Goal: Task Accomplishment & Management: Manage account settings

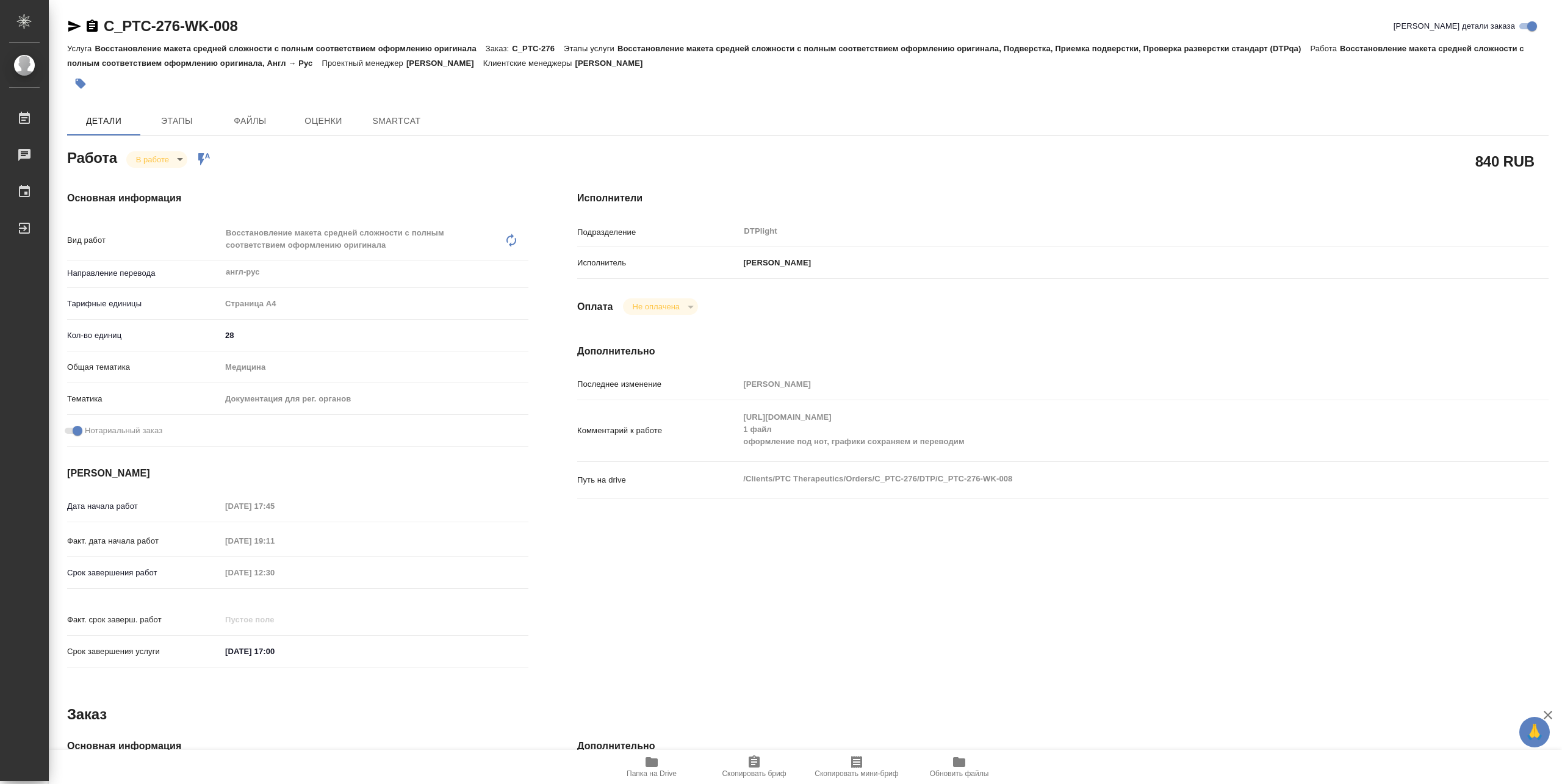
type textarea "x"
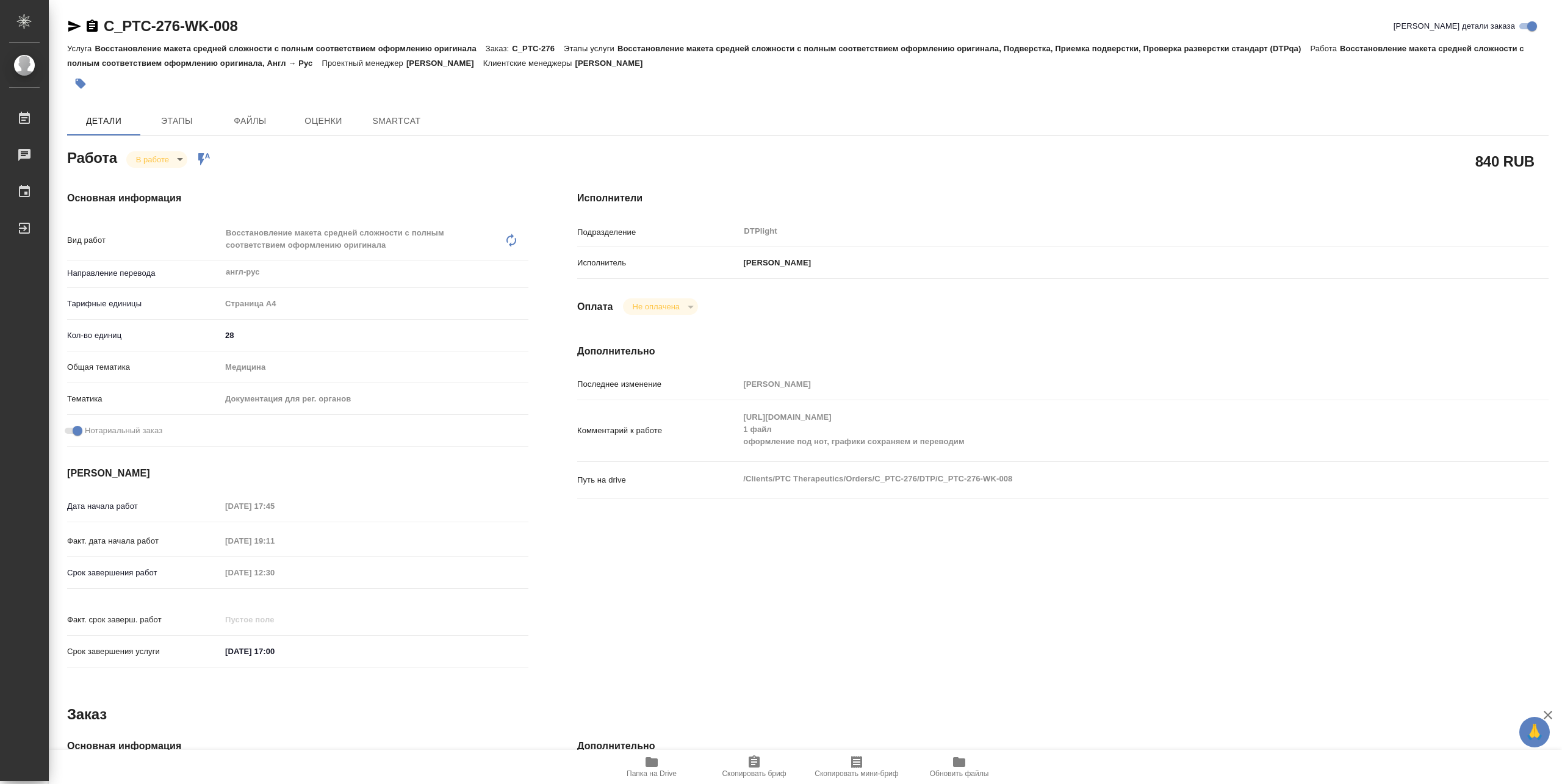
type textarea "x"
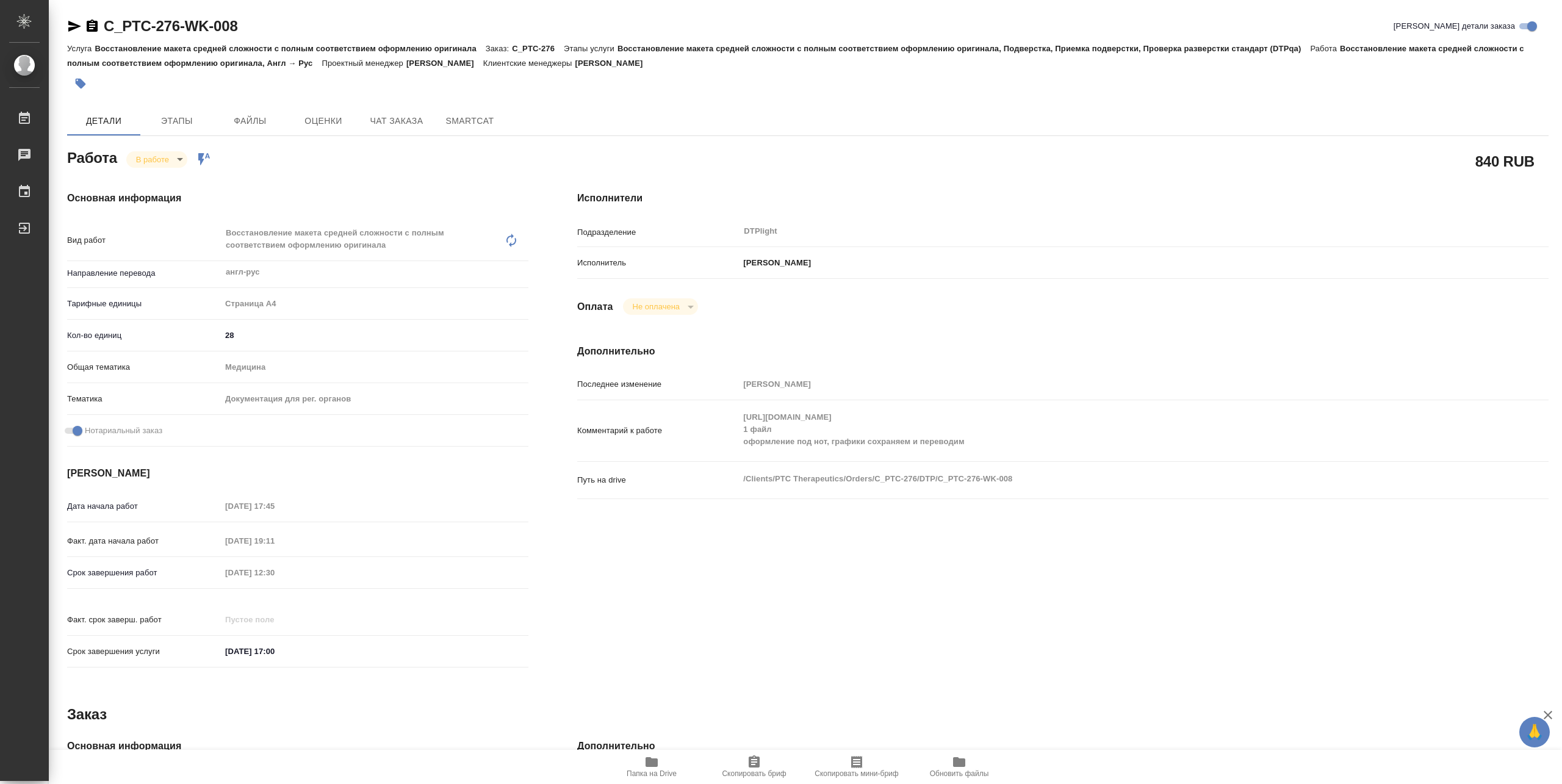
type textarea "x"
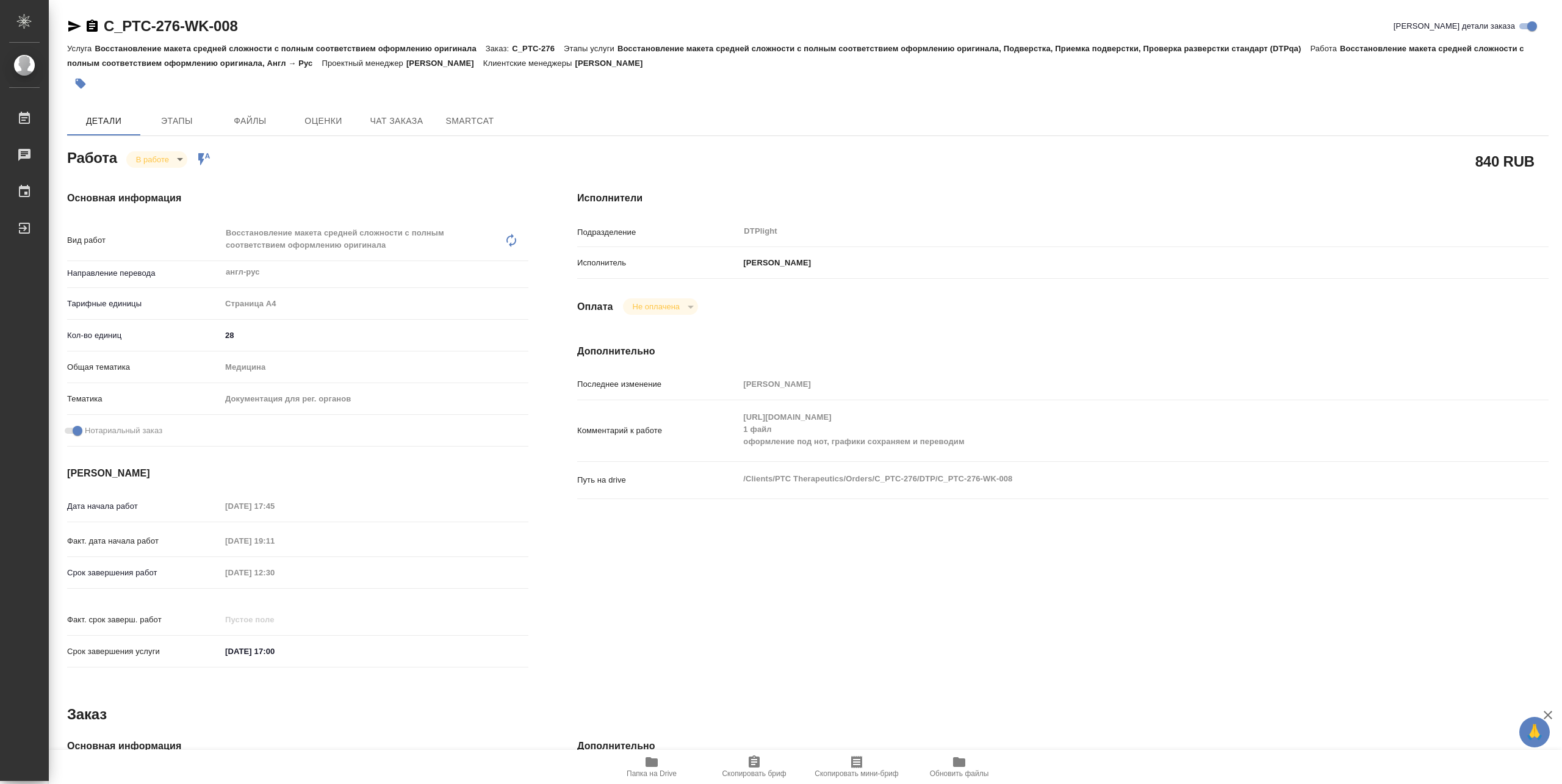
type textarea "x"
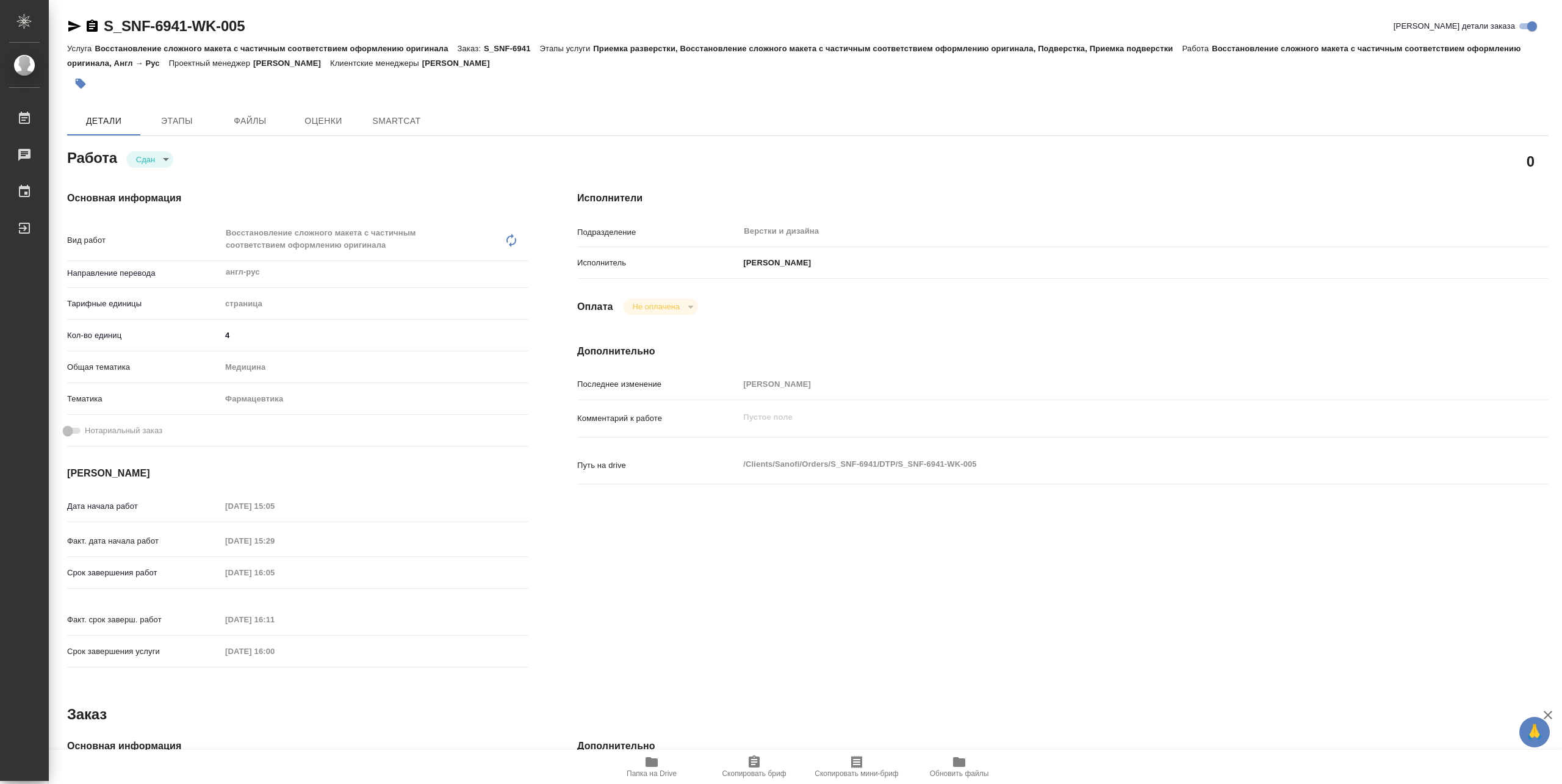
type textarea "x"
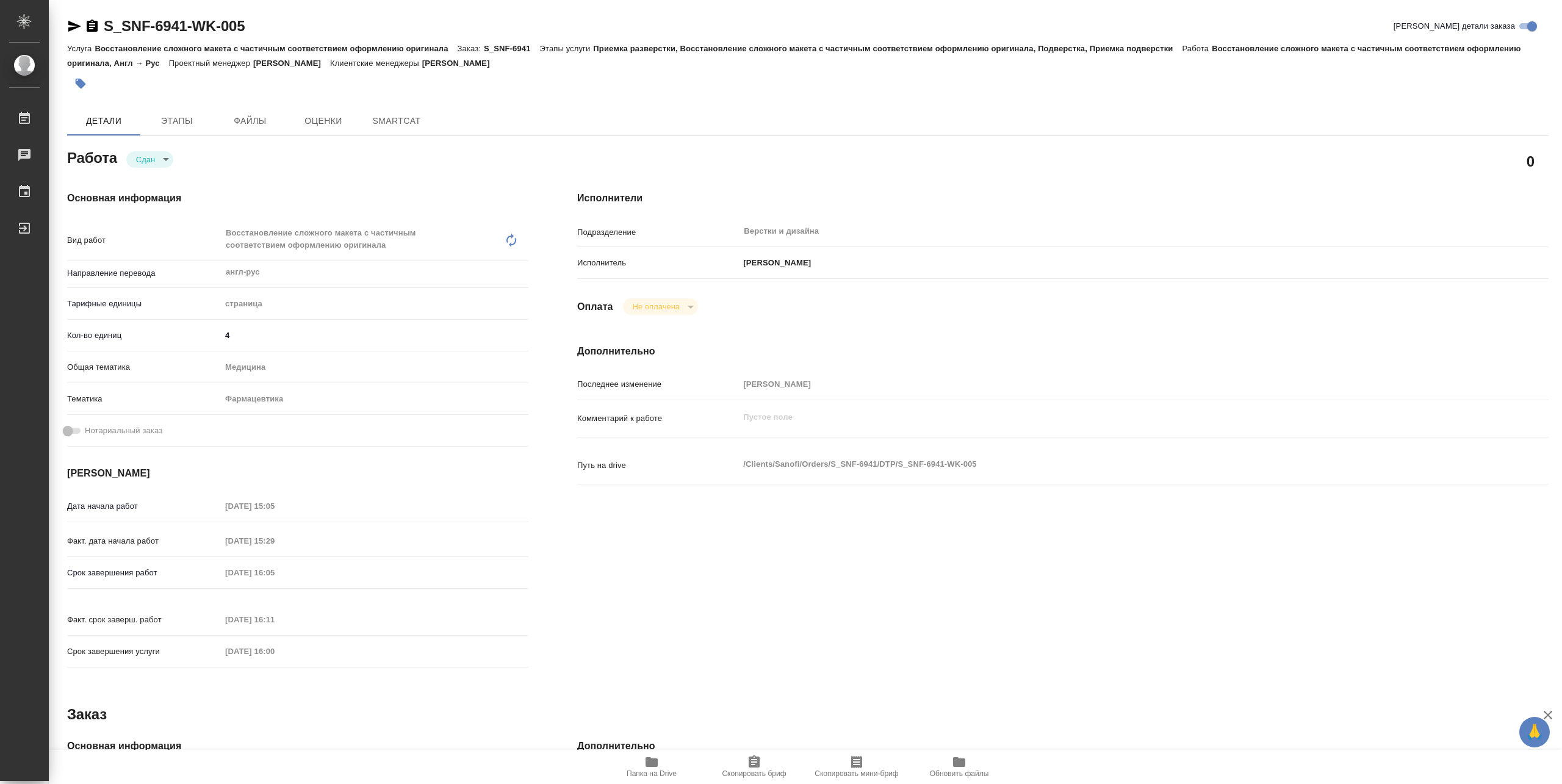
type textarea "x"
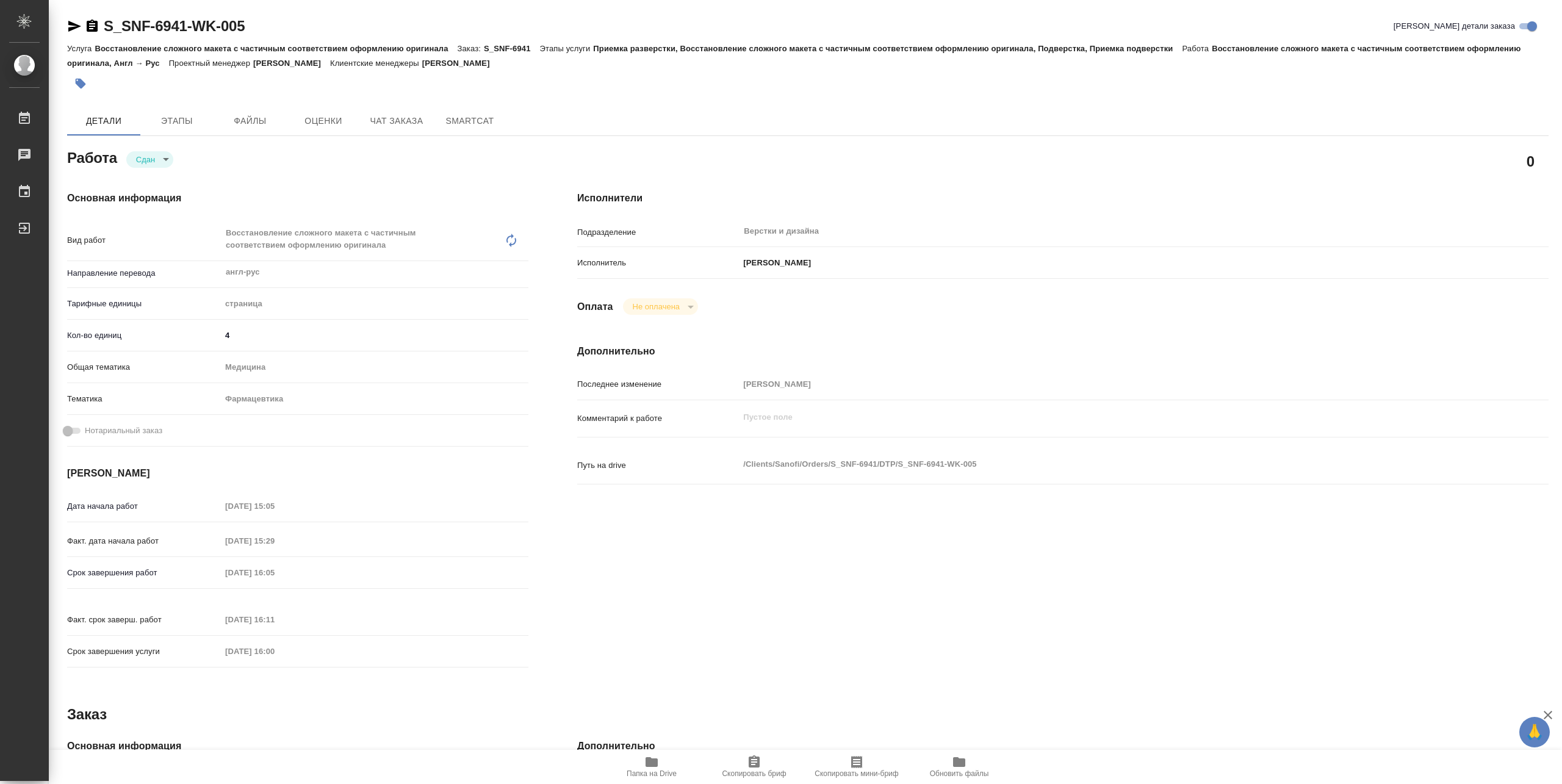
type textarea "x"
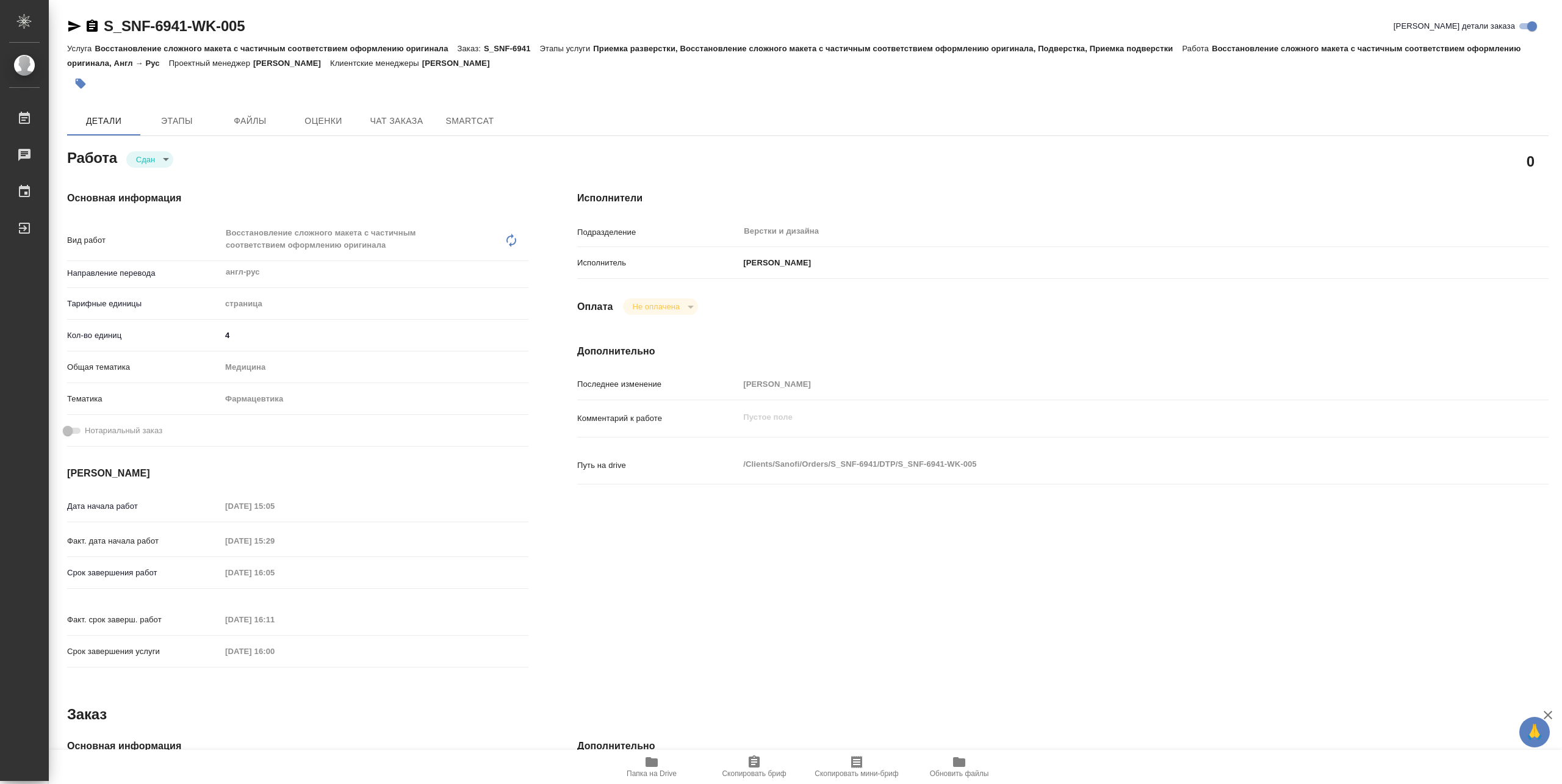
type textarea "x"
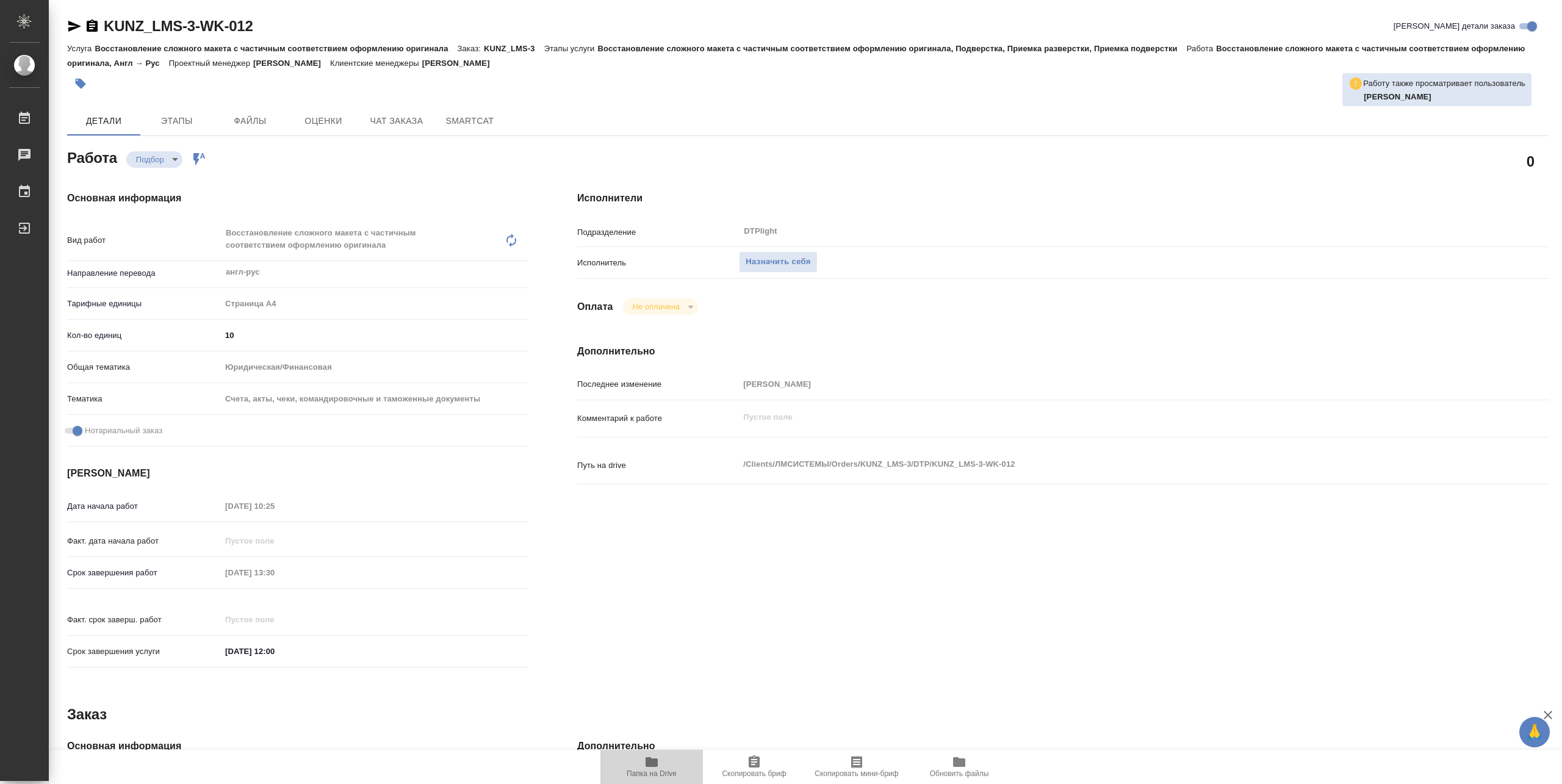
click at [650, 767] on icon "button" at bounding box center [651, 762] width 14 height 14
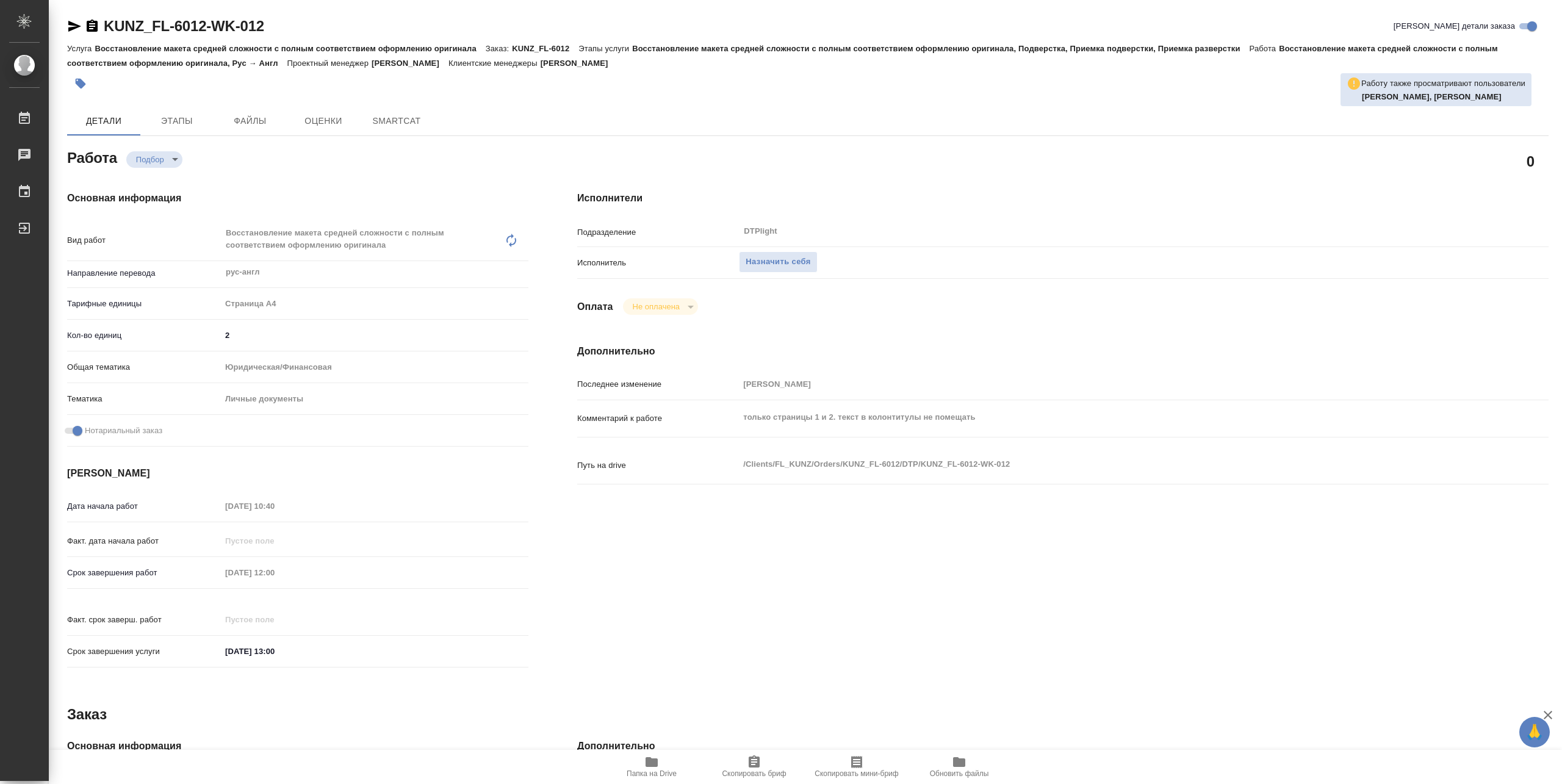
type textarea "x"
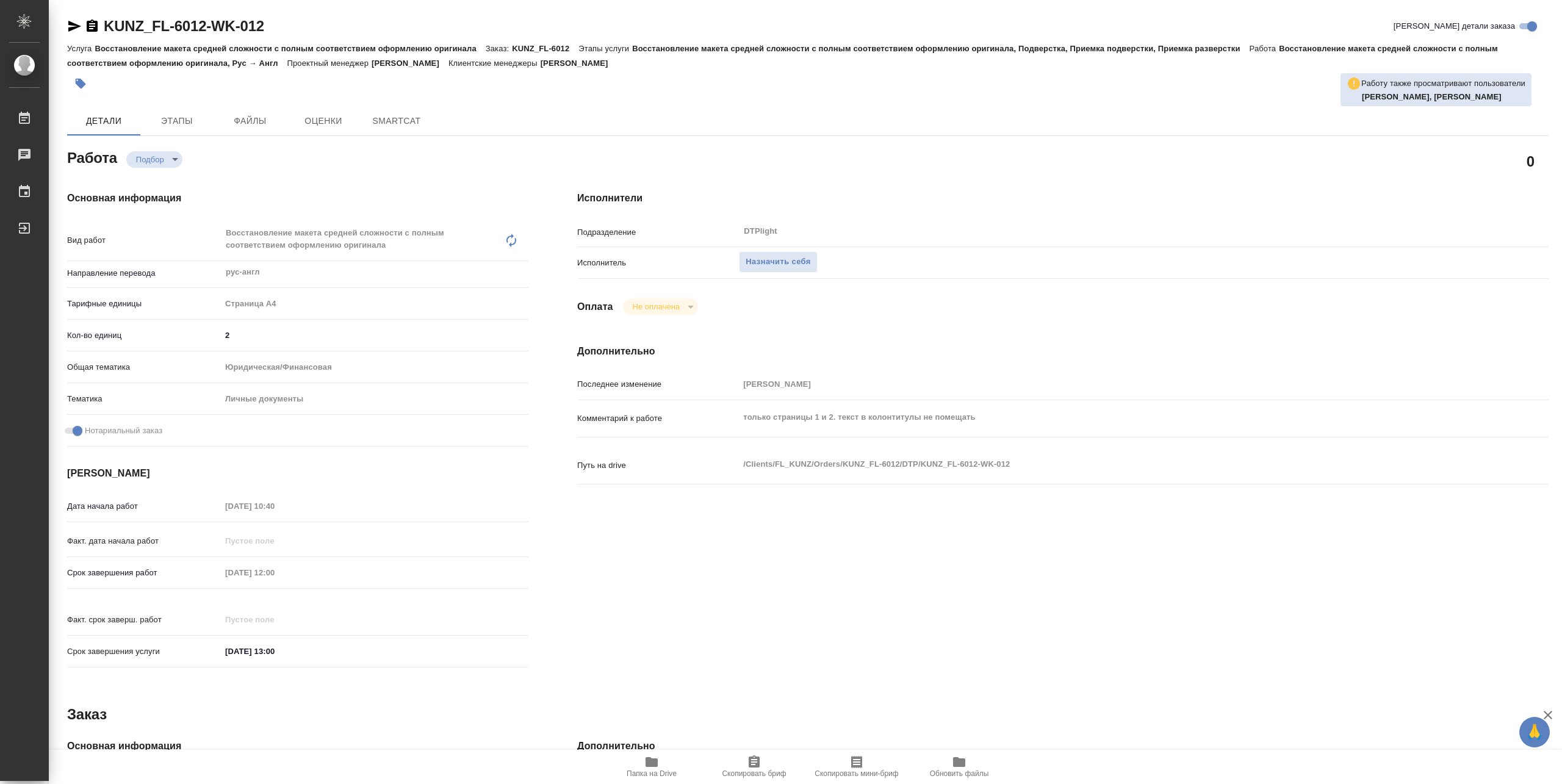
type textarea "x"
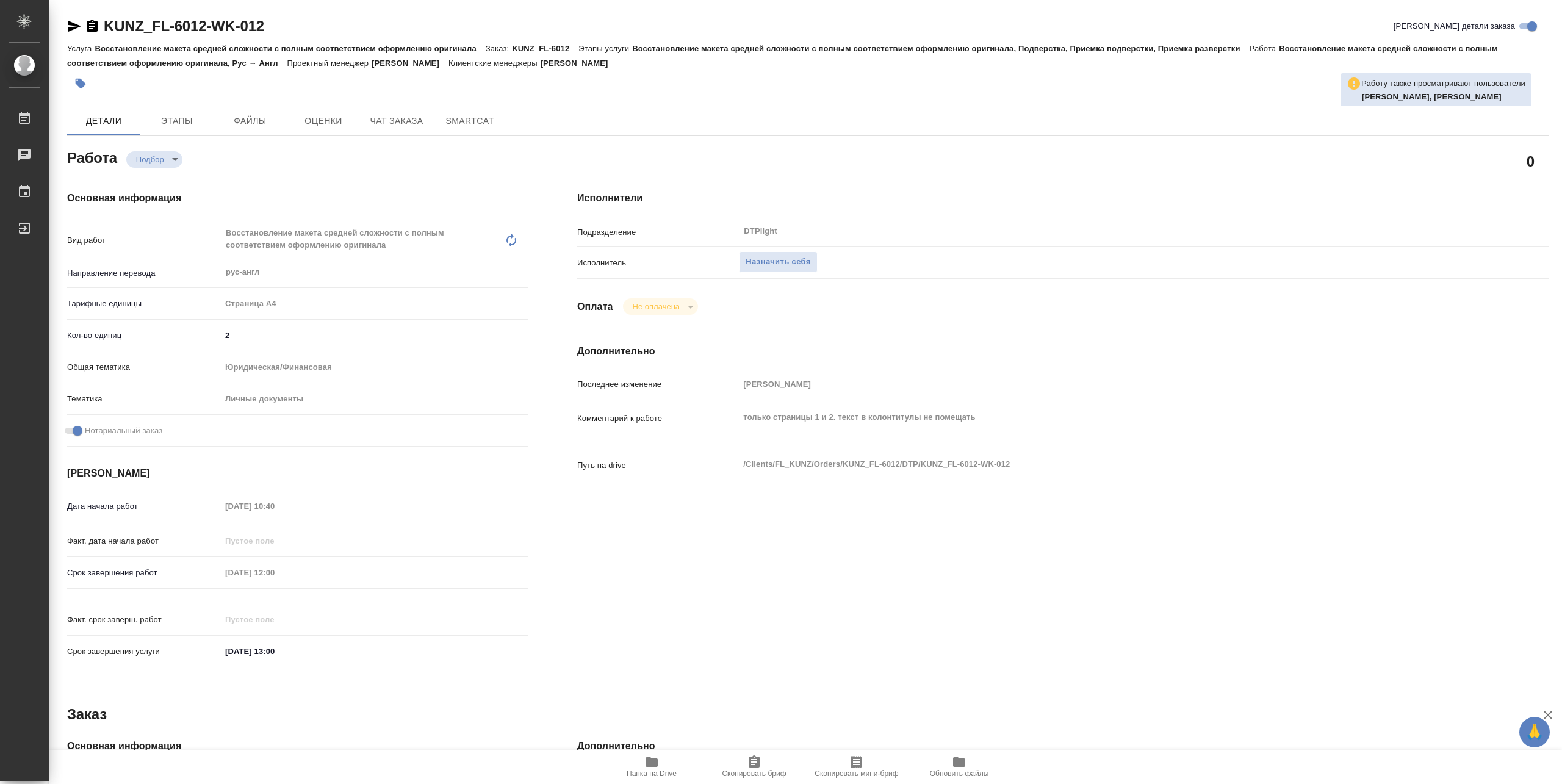
type textarea "x"
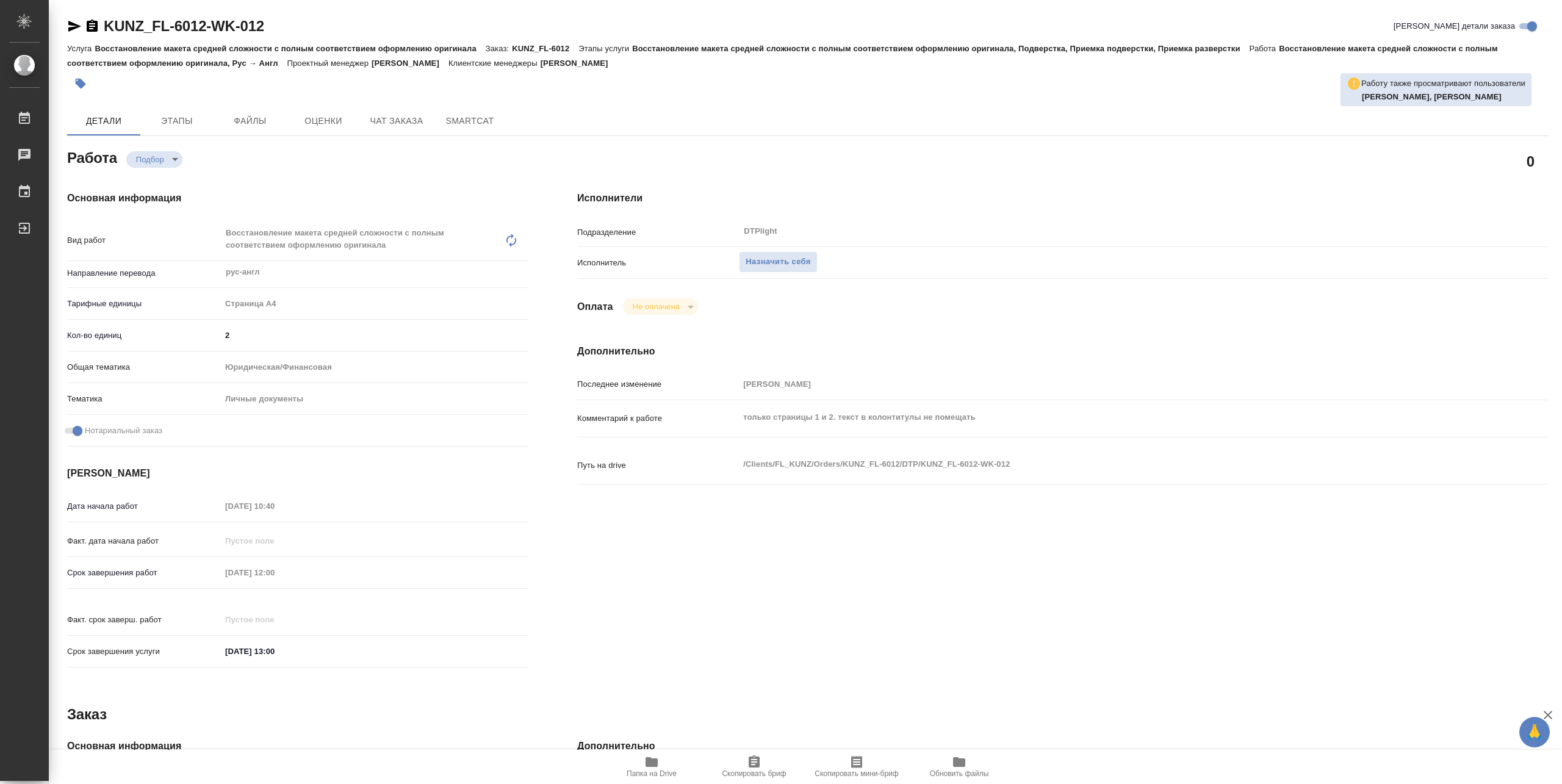
type textarea "x"
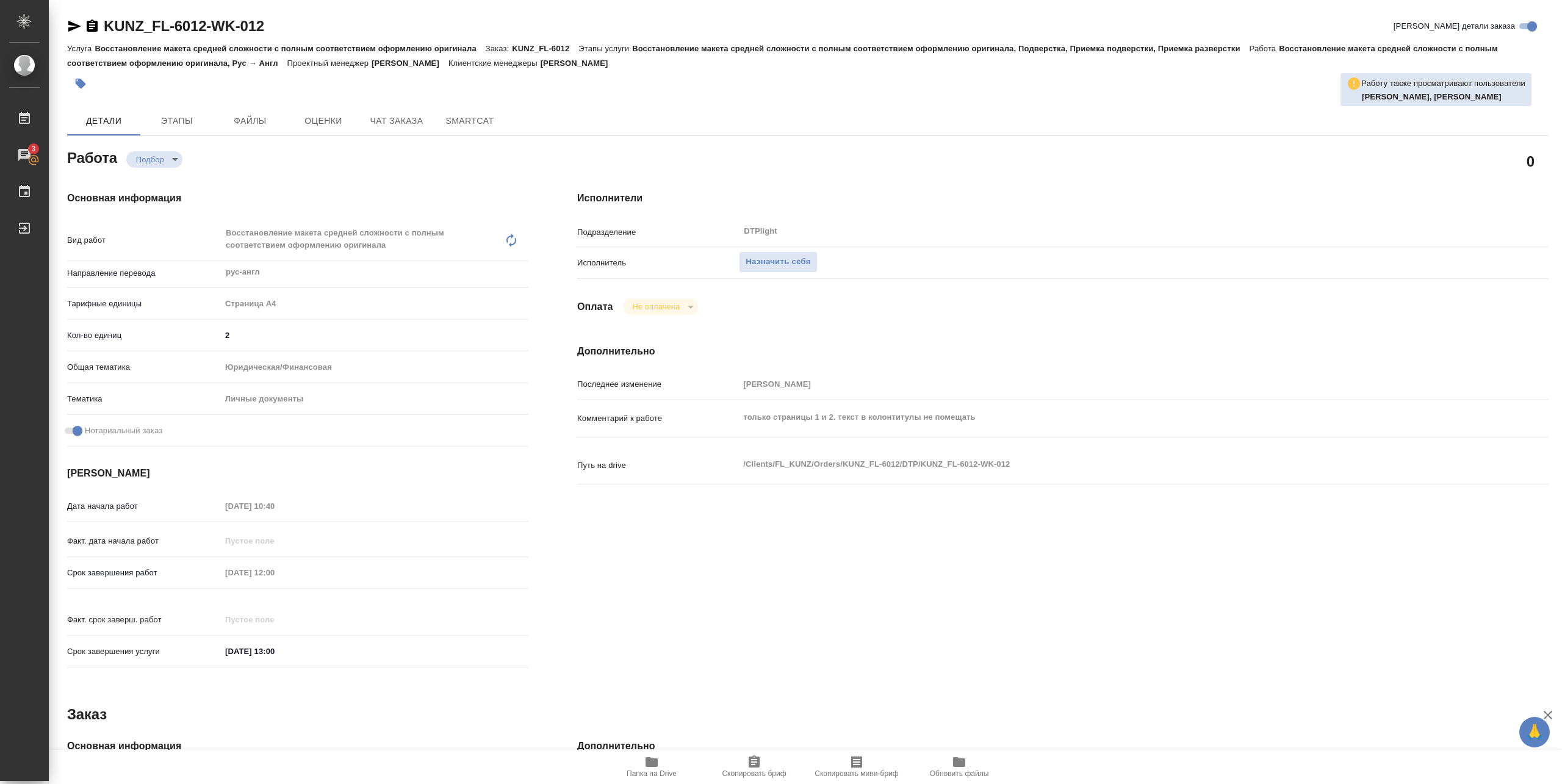
click at [665, 763] on span "Папка на Drive" at bounding box center [651, 766] width 87 height 23
type textarea "x"
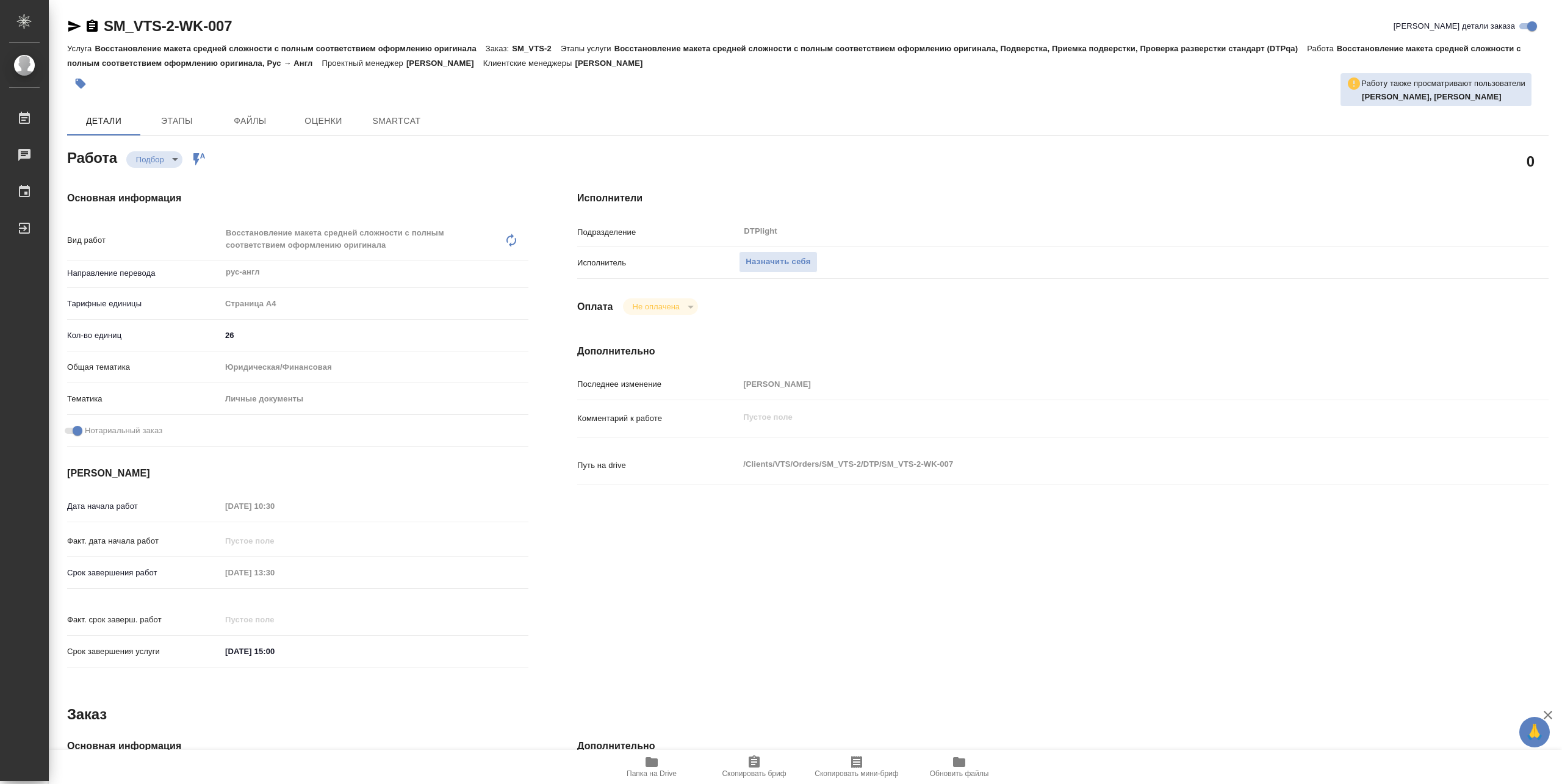
type textarea "x"
click at [665, 757] on span "Папка на Drive" at bounding box center [651, 766] width 87 height 23
type textarea "x"
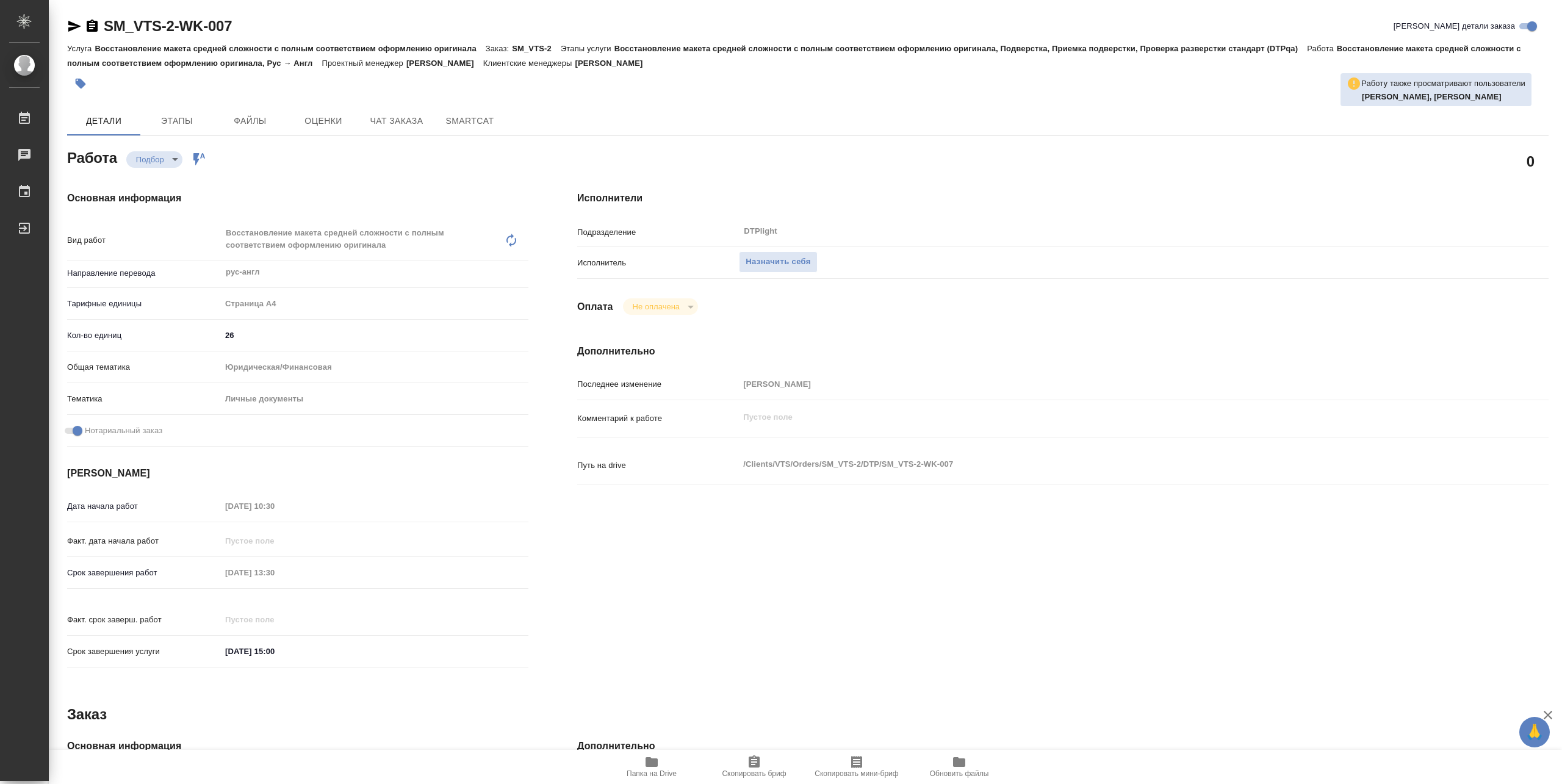
type textarea "x"
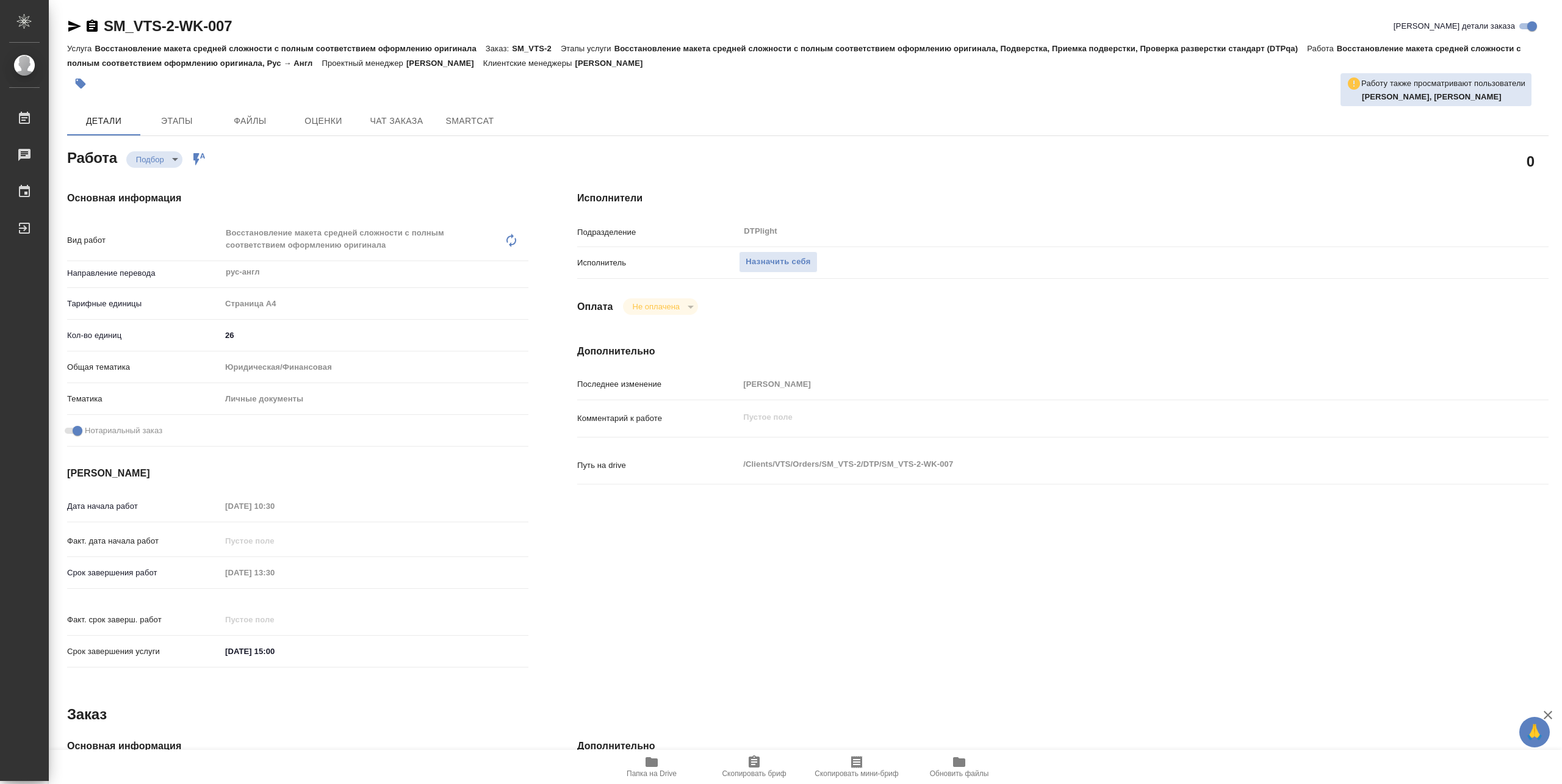
type textarea "x"
click at [767, 258] on span "Назначить себя" at bounding box center [778, 262] width 64 height 14
type textarea "x"
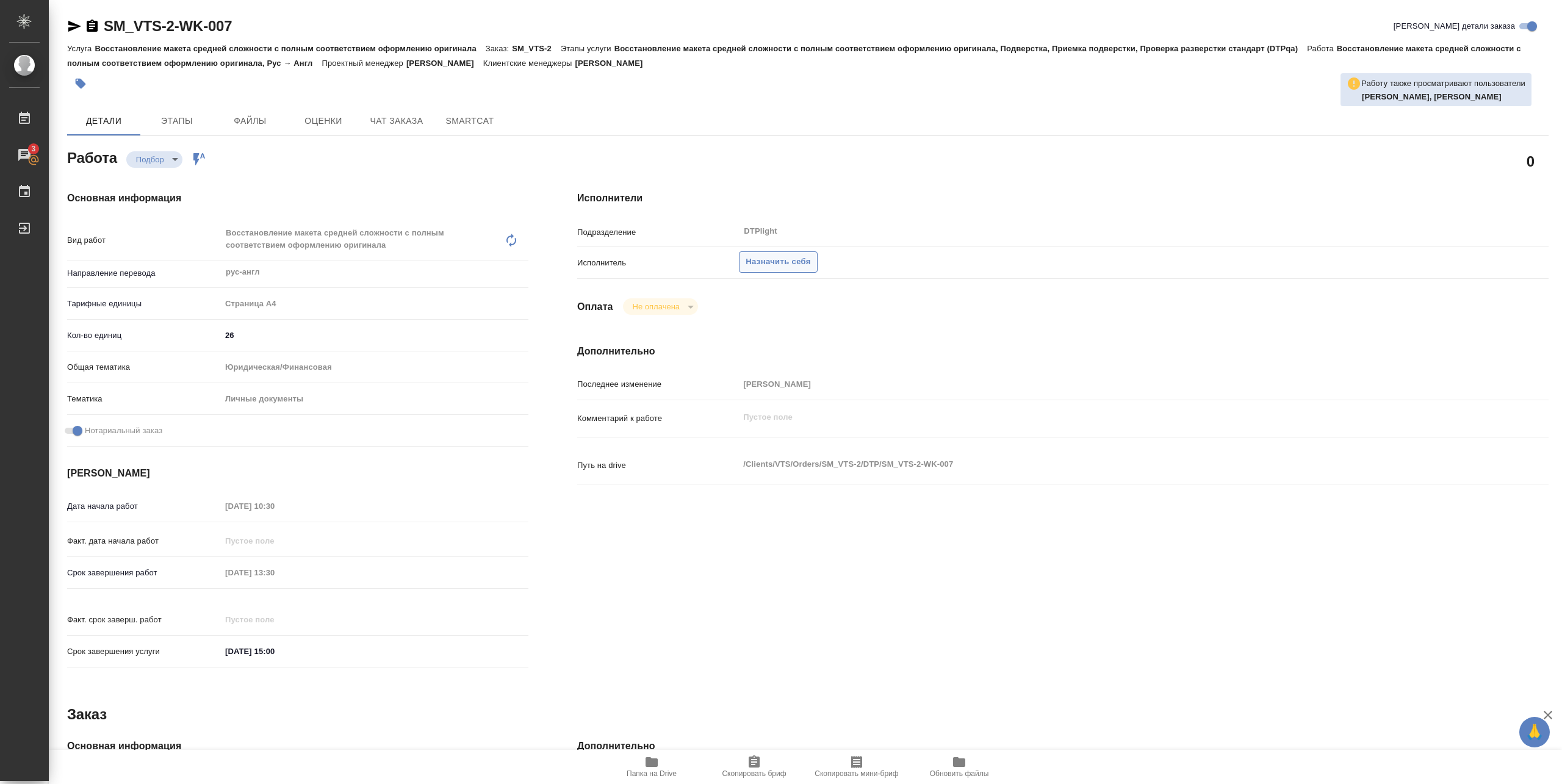
type textarea "x"
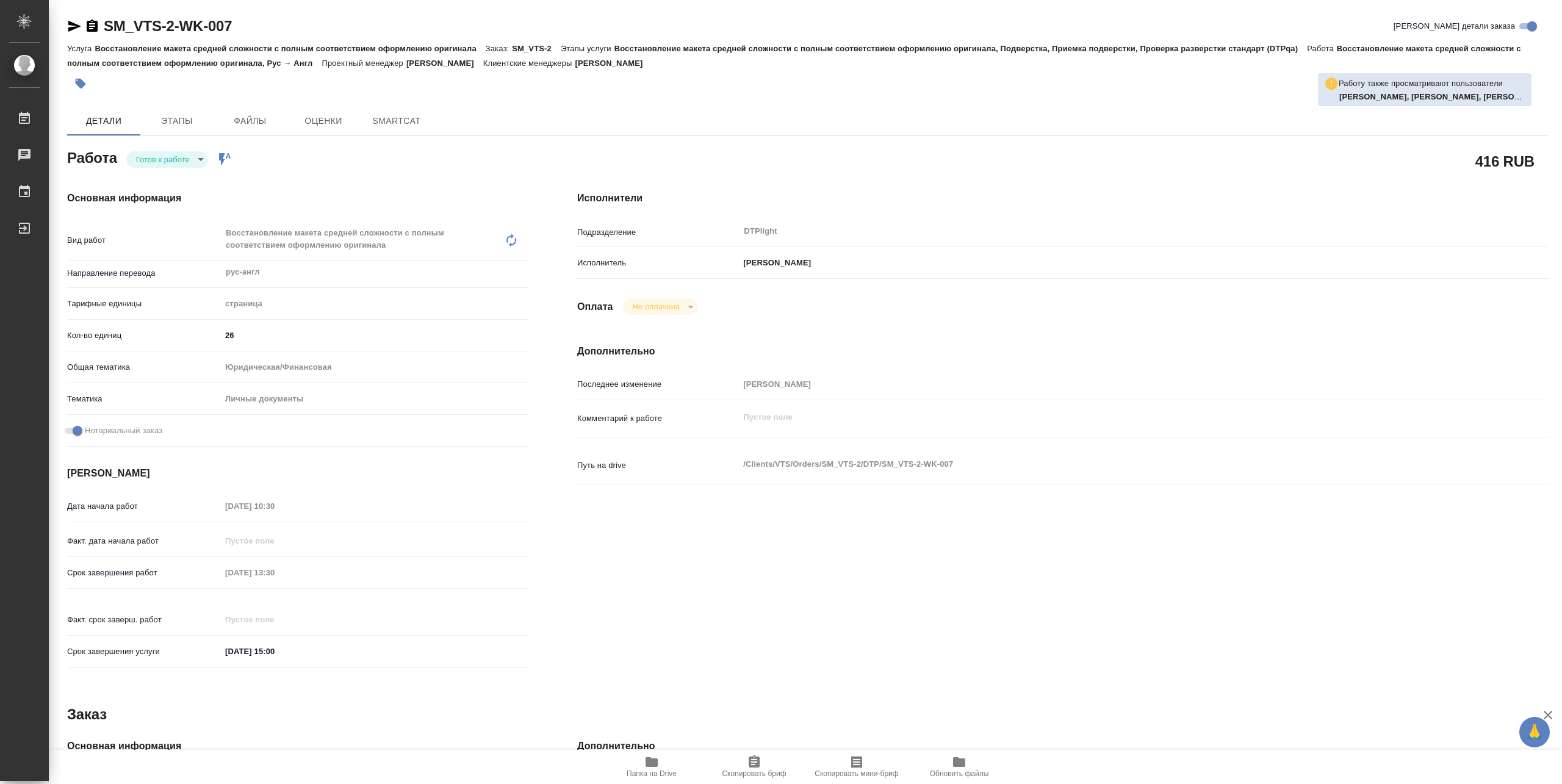
type textarea "x"
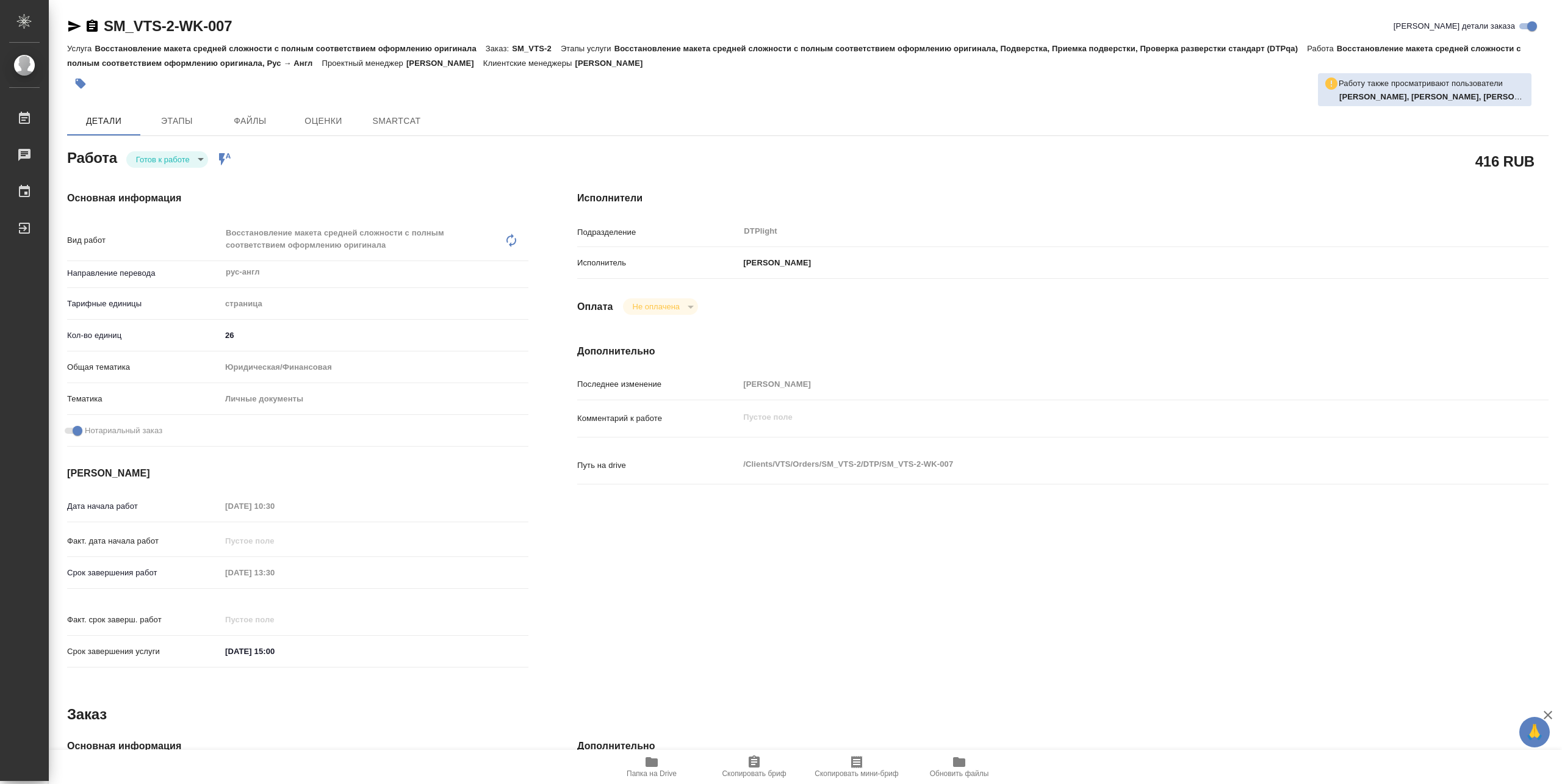
type textarea "x"
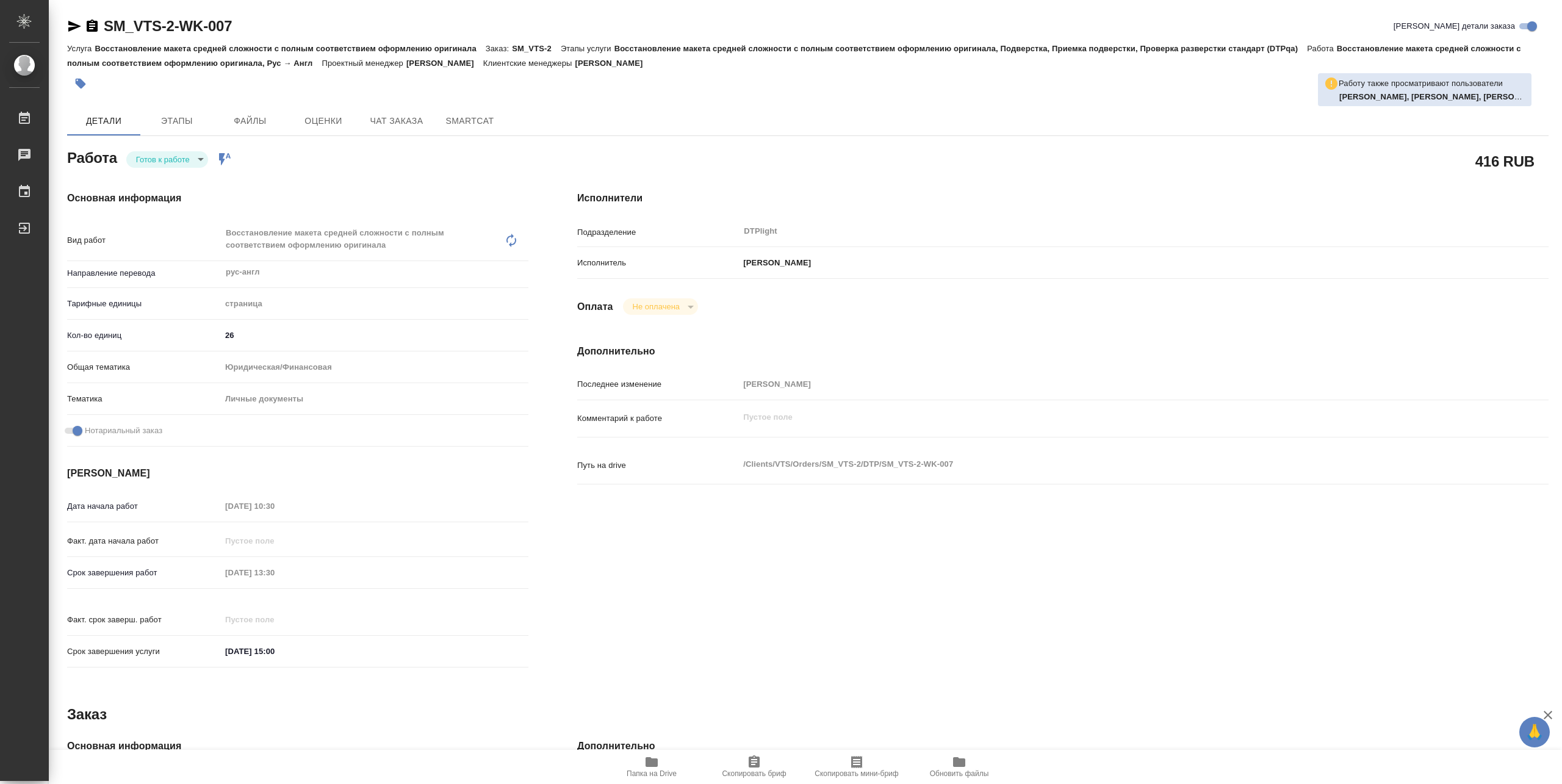
type textarea "x"
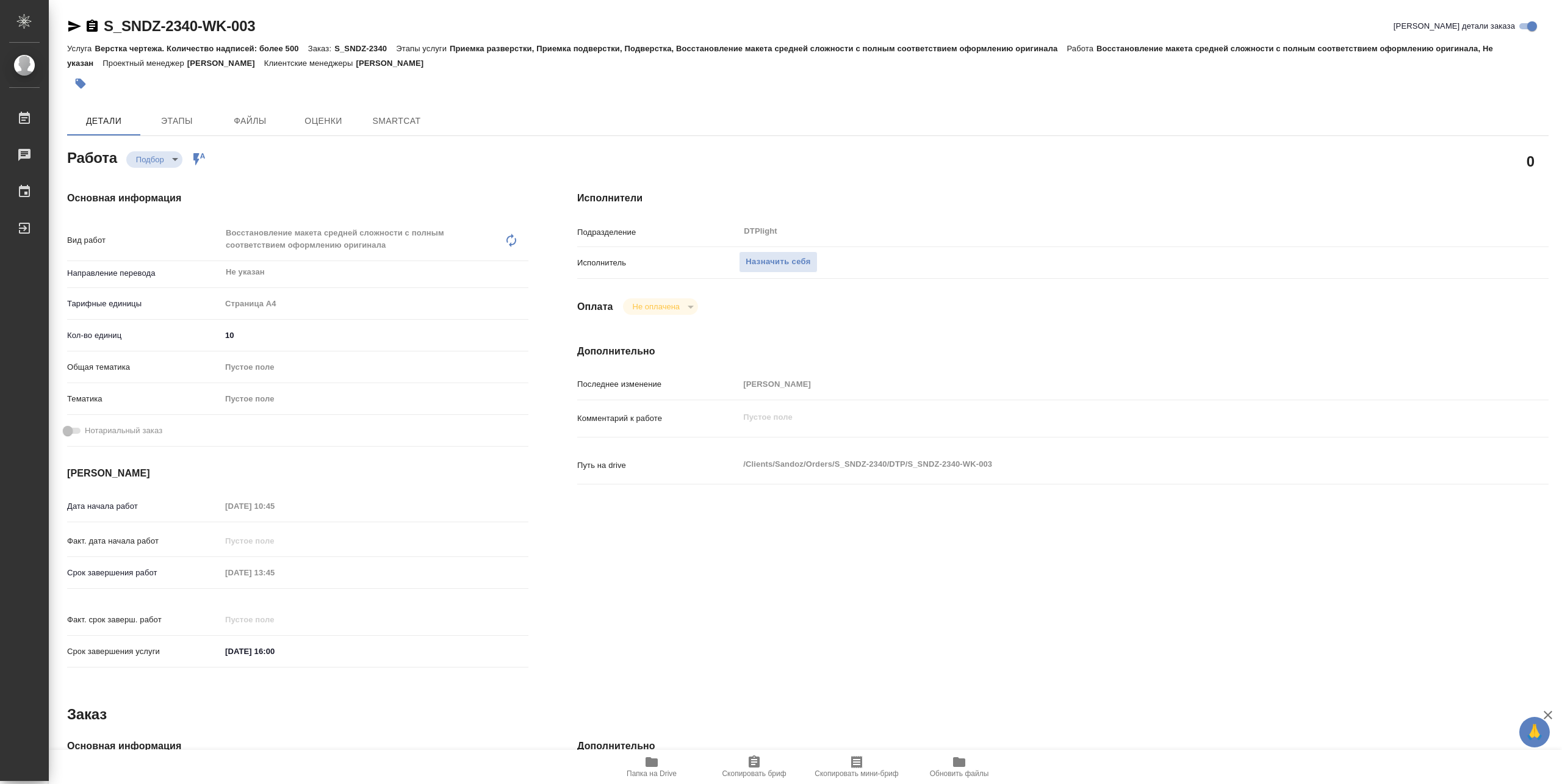
type textarea "x"
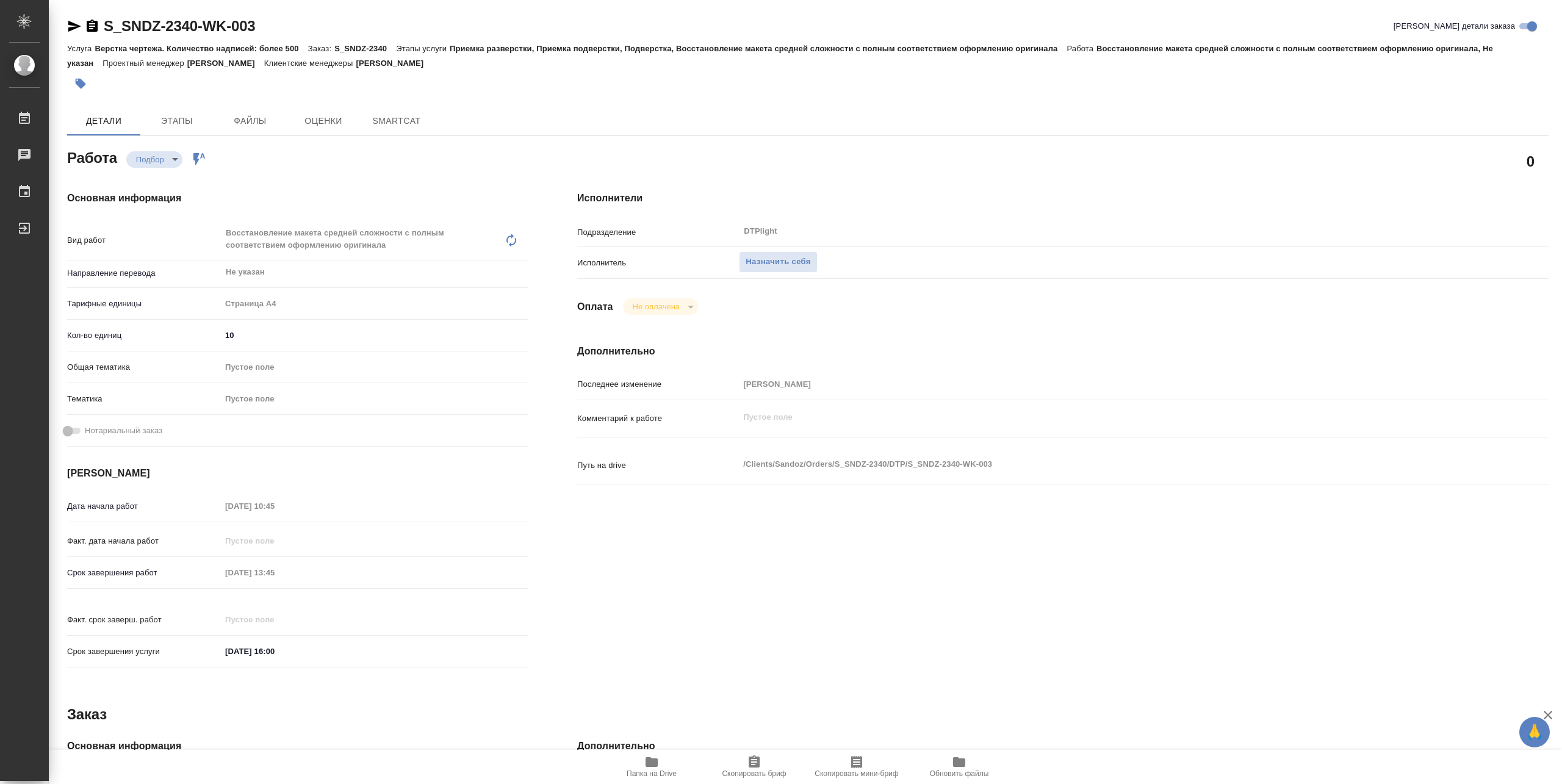
type textarea "x"
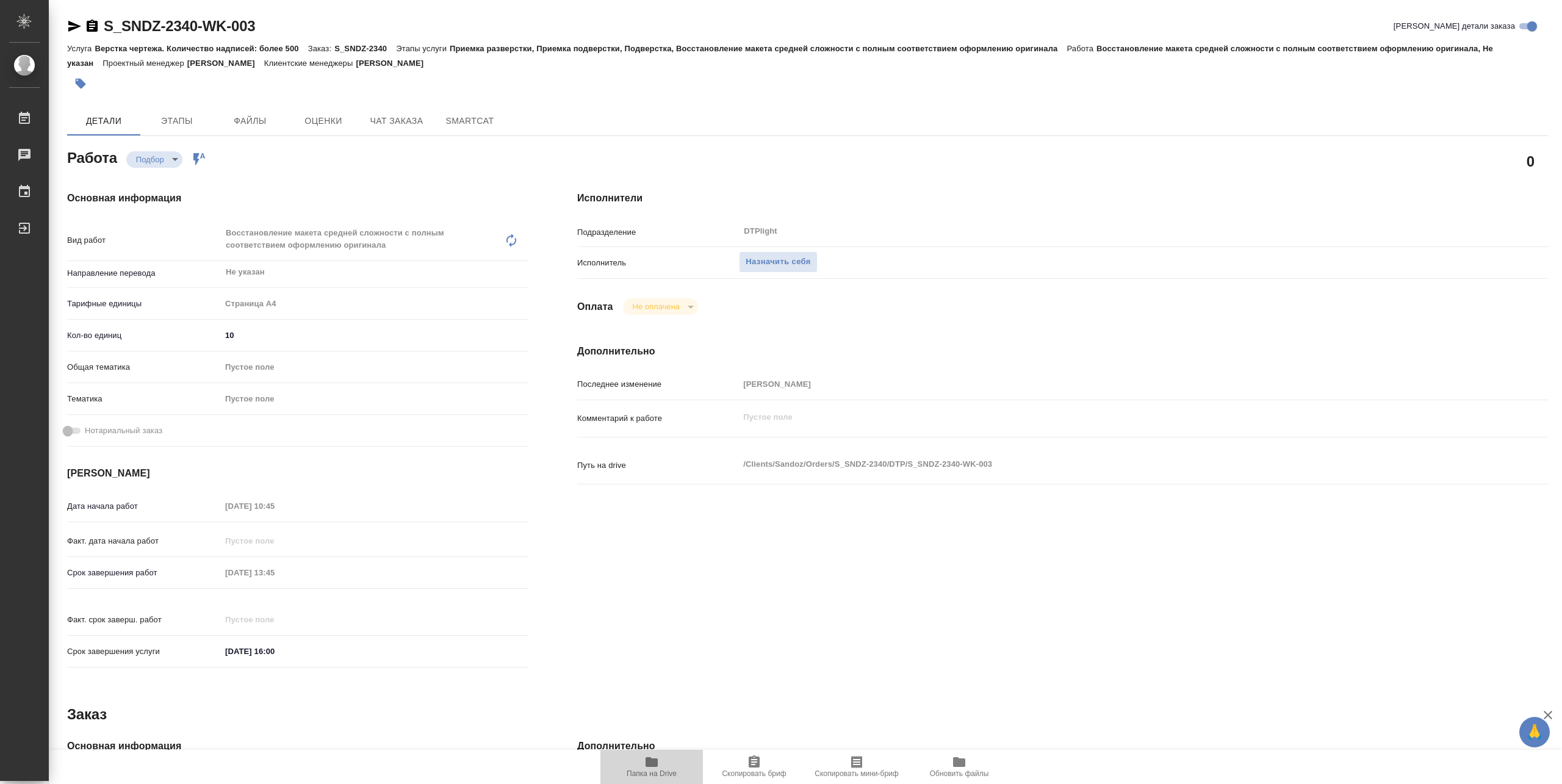
click at [649, 770] on span "Папка на Drive" at bounding box center [651, 774] width 50 height 9
type textarea "x"
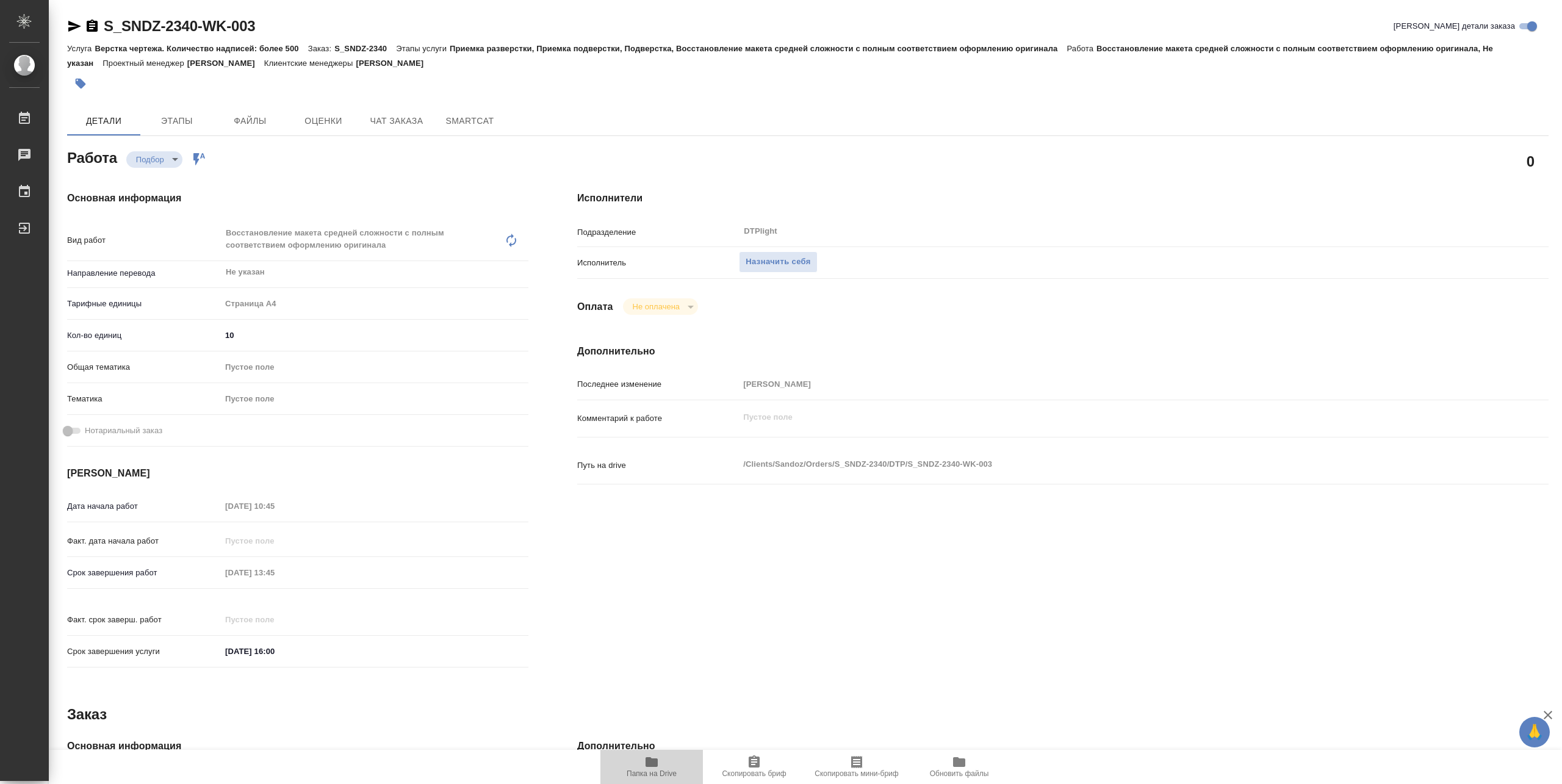
type textarea "x"
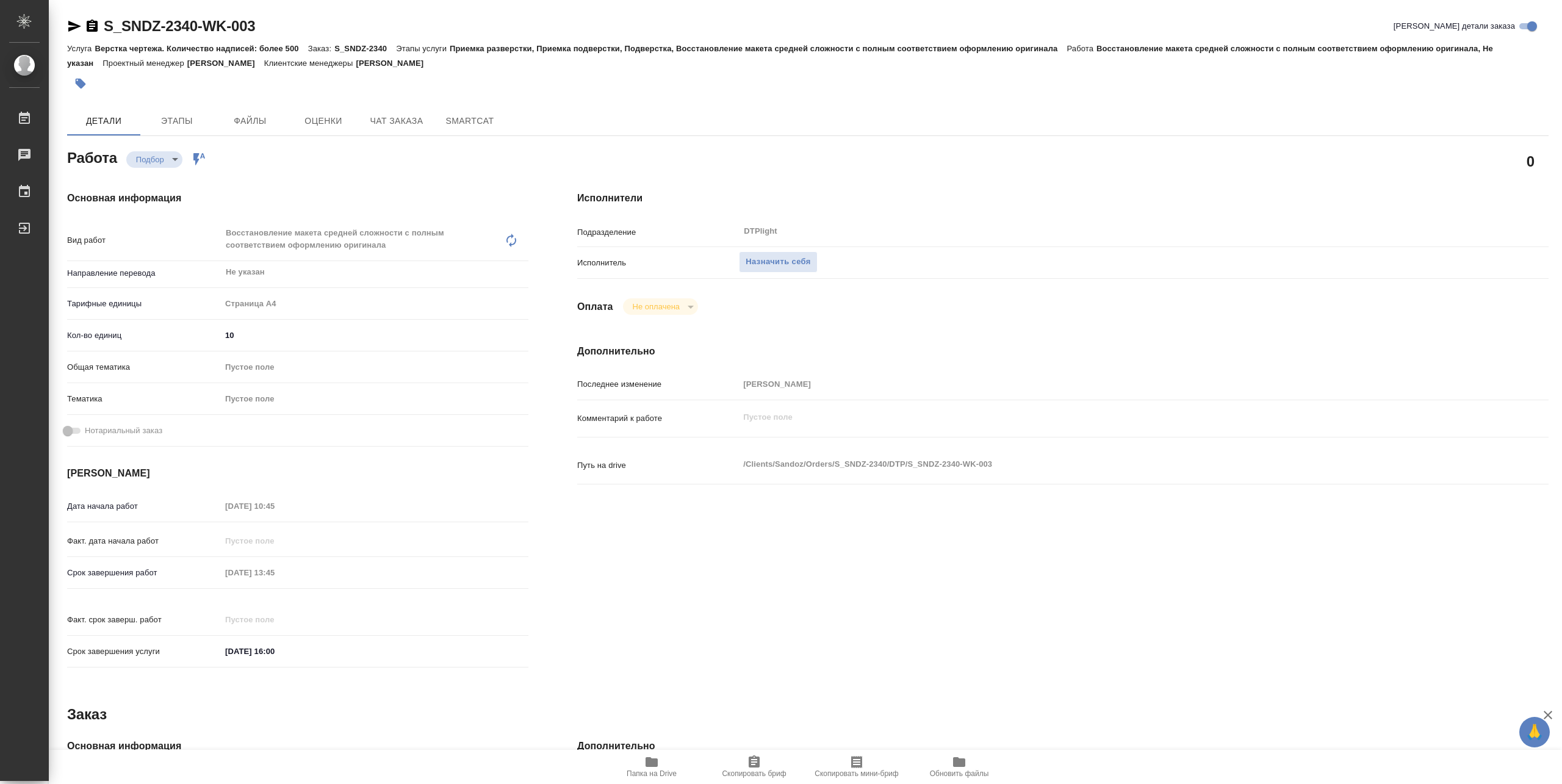
type textarea "x"
click at [794, 263] on span "Назначить себя" at bounding box center [778, 262] width 64 height 14
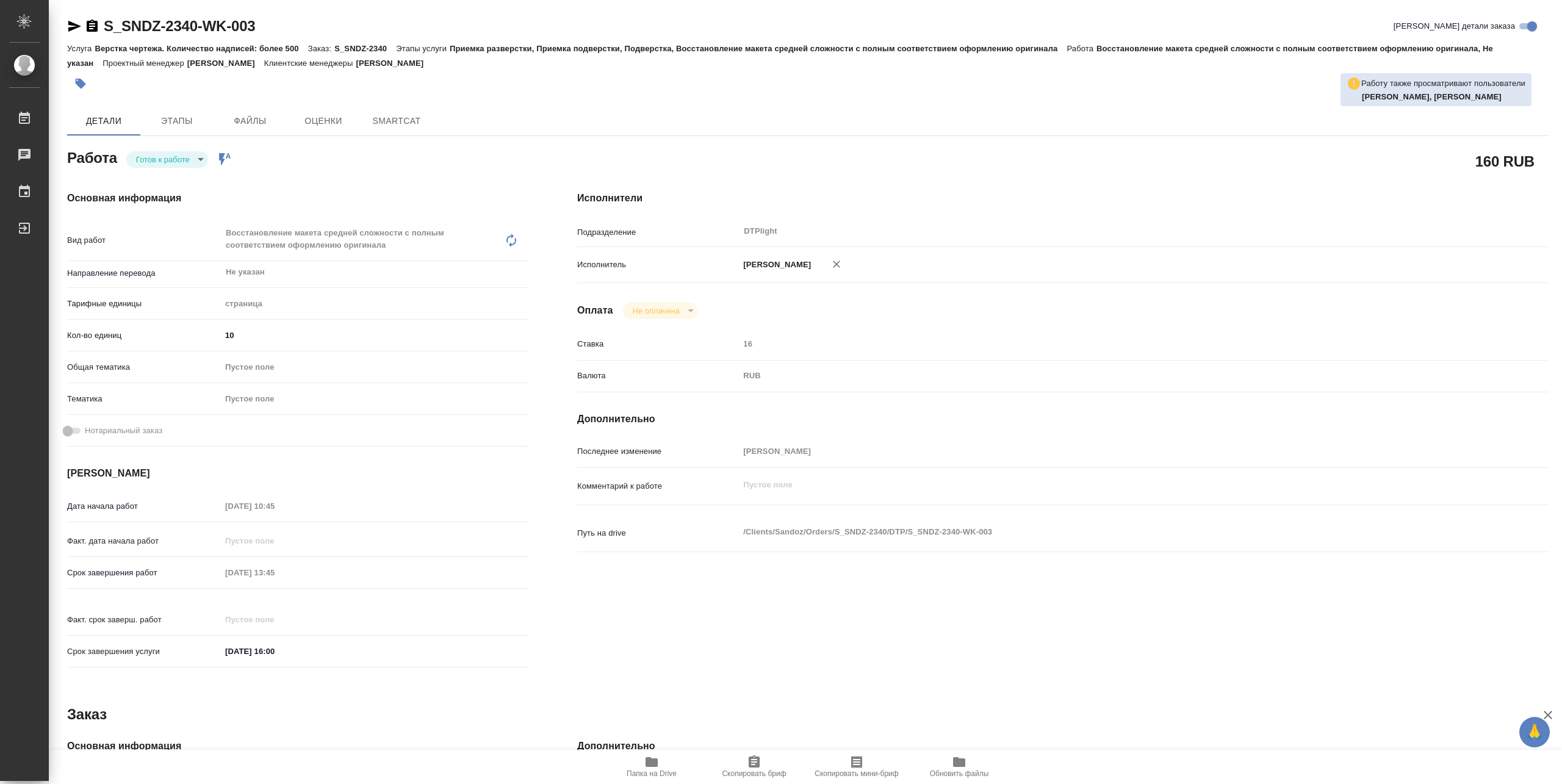
type textarea "x"
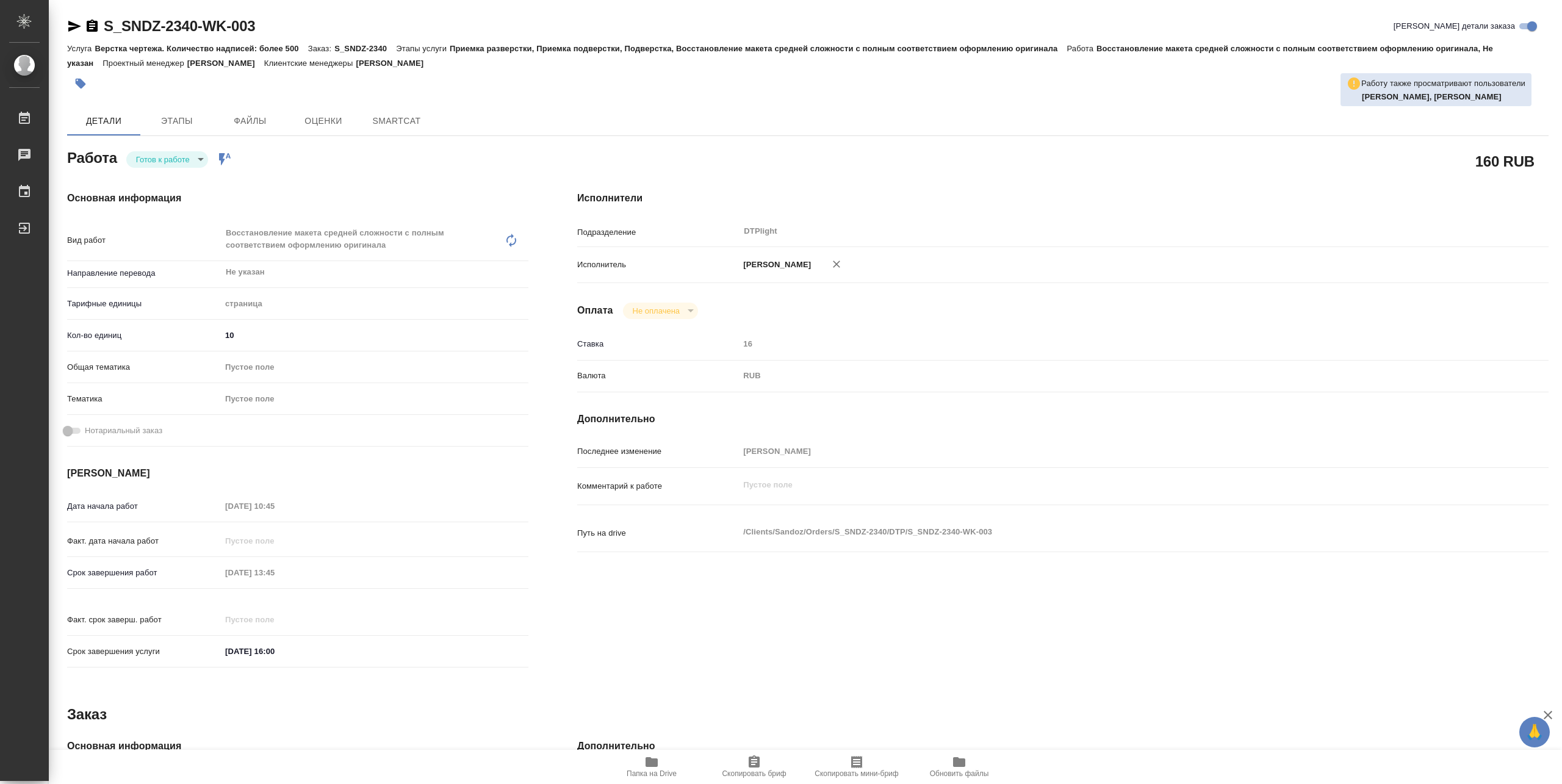
type textarea "x"
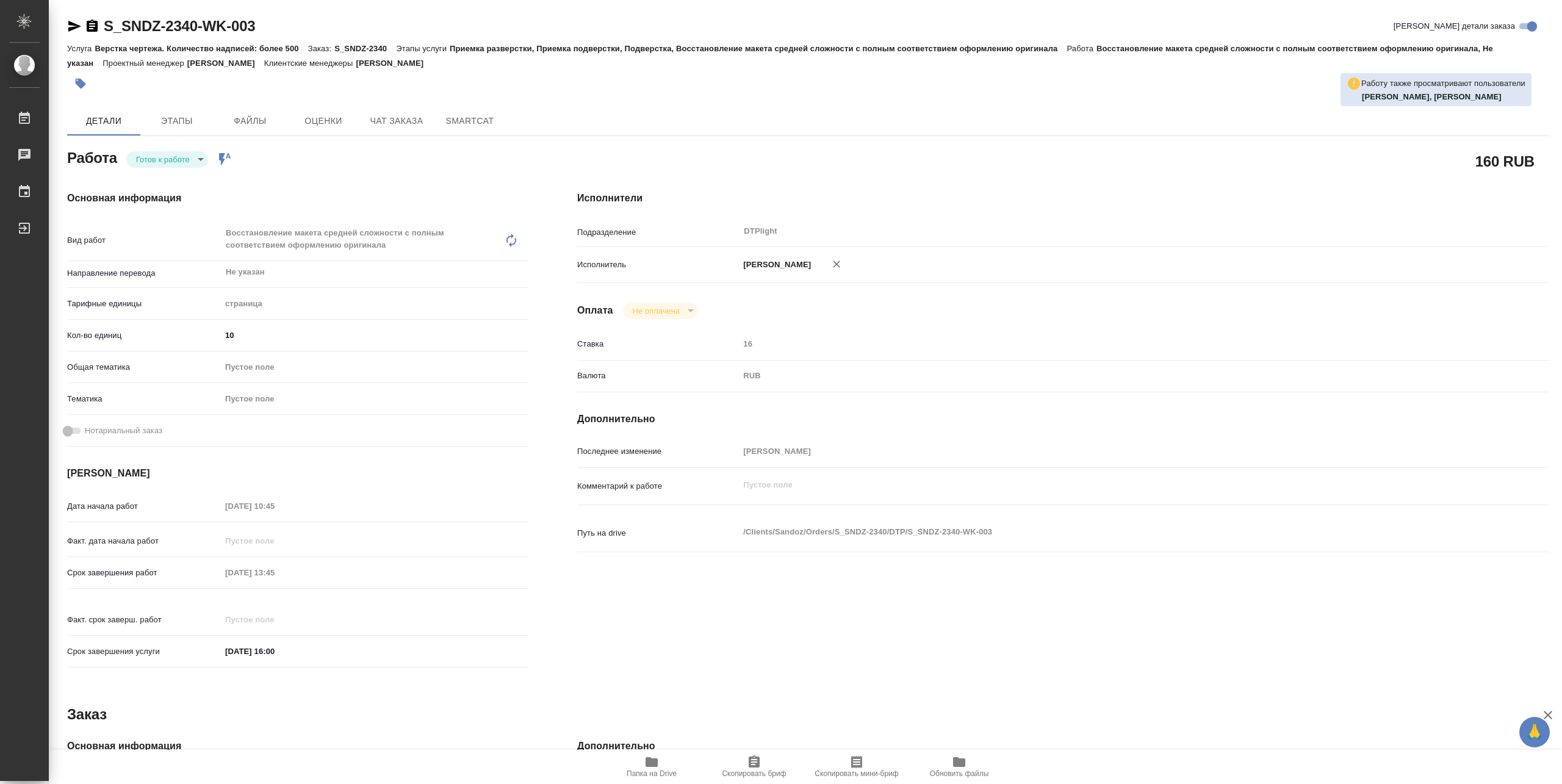
click at [177, 152] on body "🙏 .cls-1 fill:#fff; AWATERA [PERSON_NAME] Чаты График Выйти S_SNDZ-2340-WK-003 …" at bounding box center [781, 392] width 1562 height 784
type textarea "x"
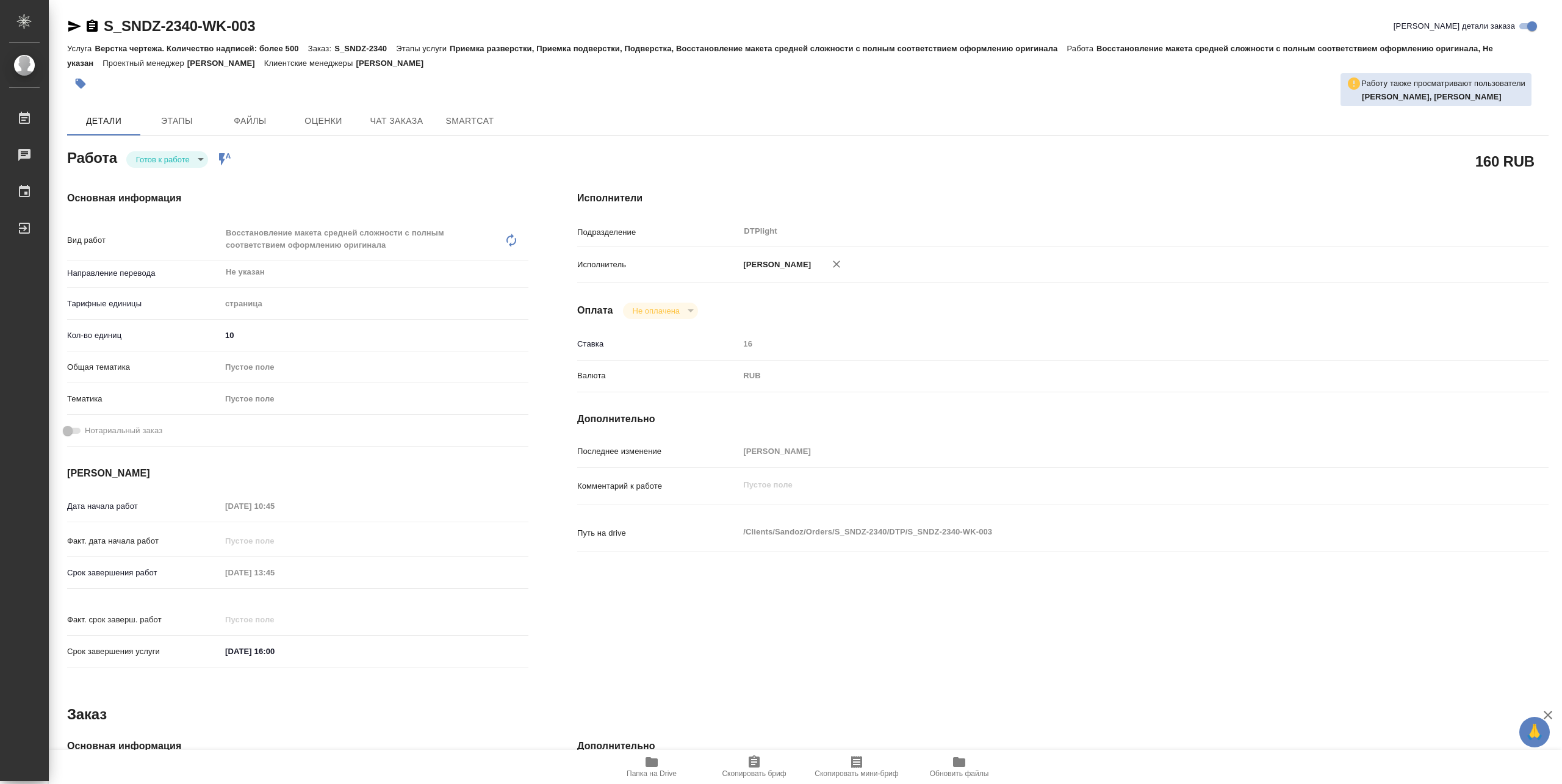
type textarea "x"
click at [159, 153] on button "В работе" at bounding box center [156, 159] width 41 height 14
type textarea "x"
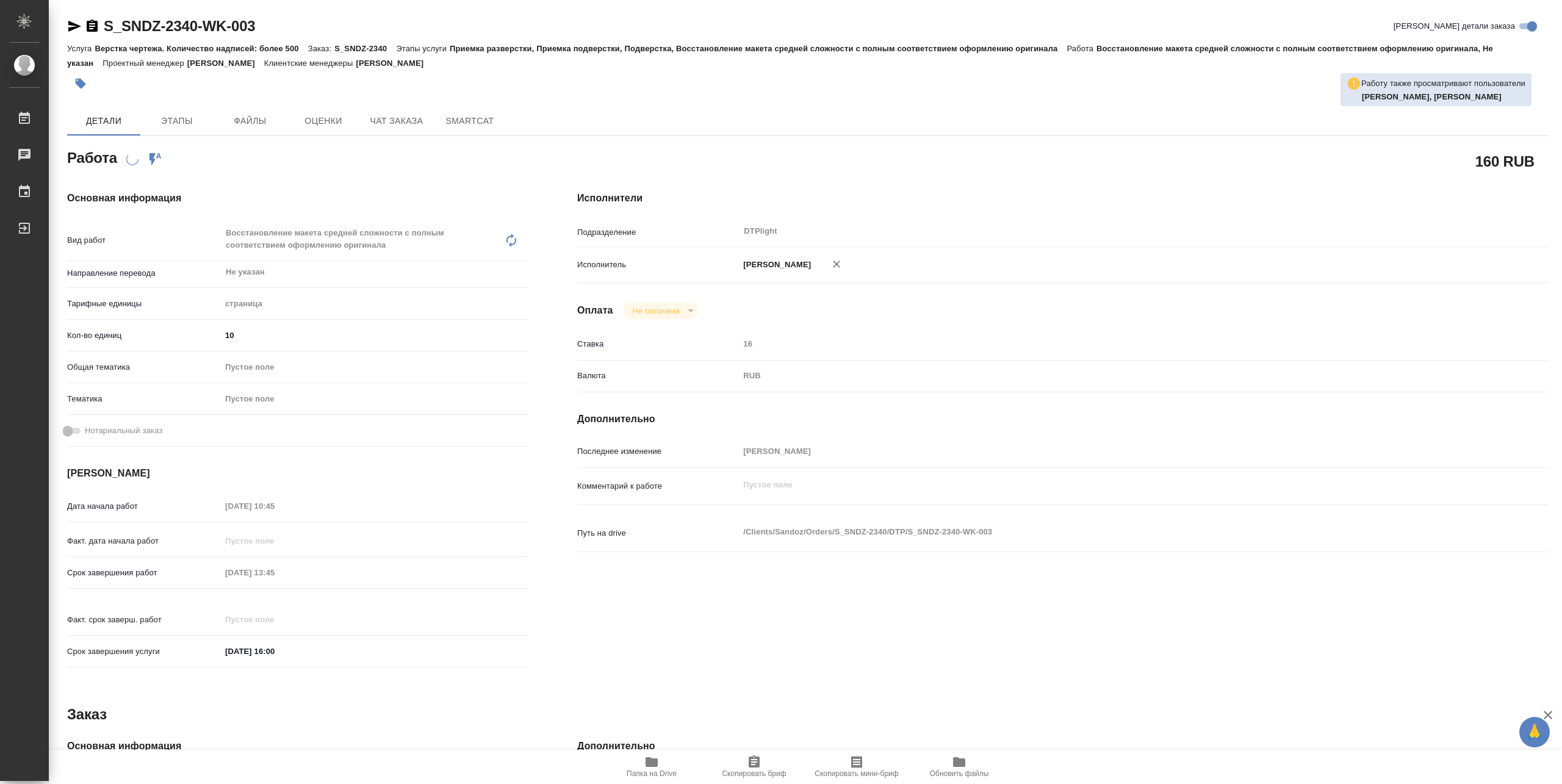
type textarea "x"
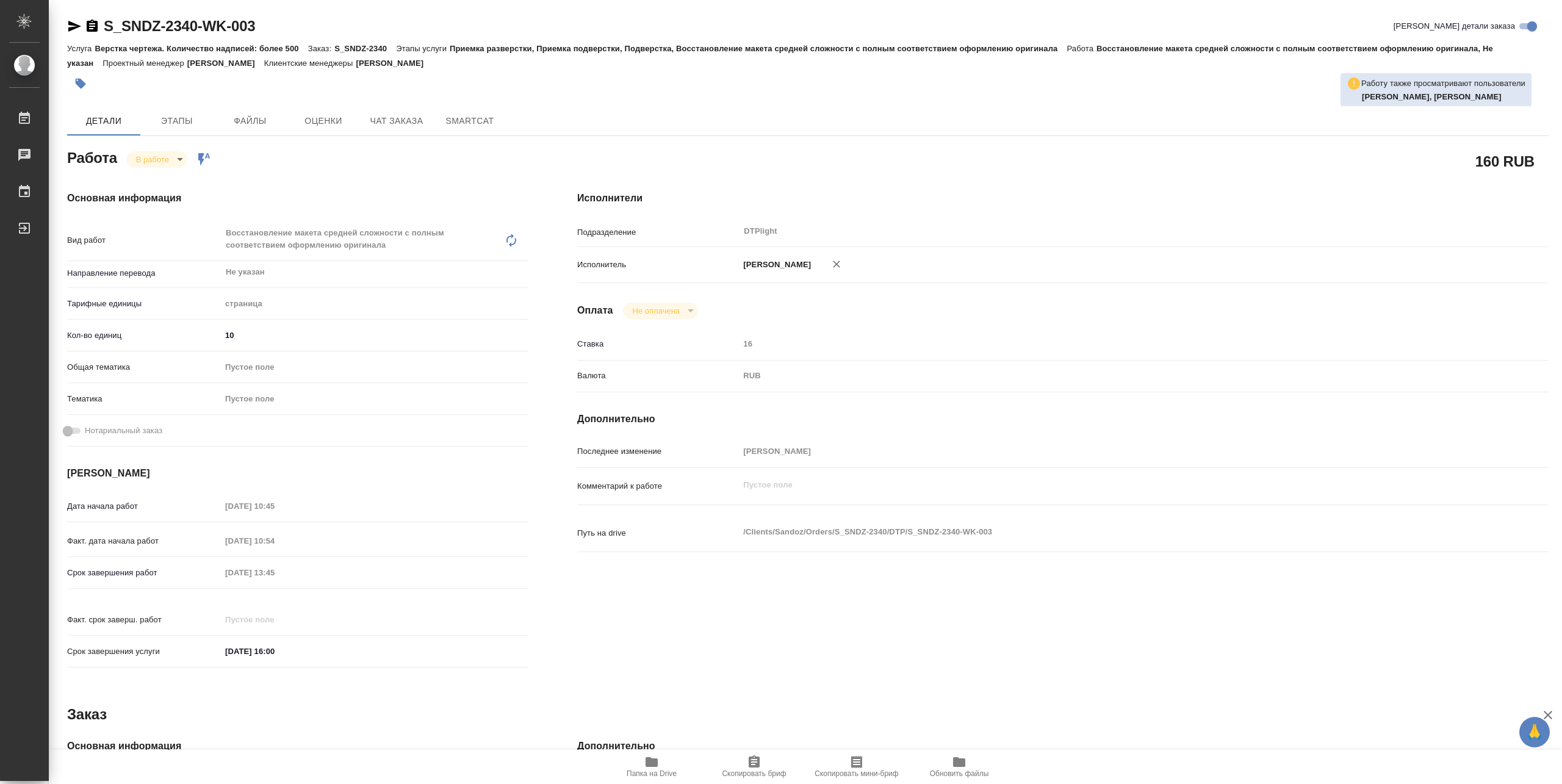
type textarea "x"
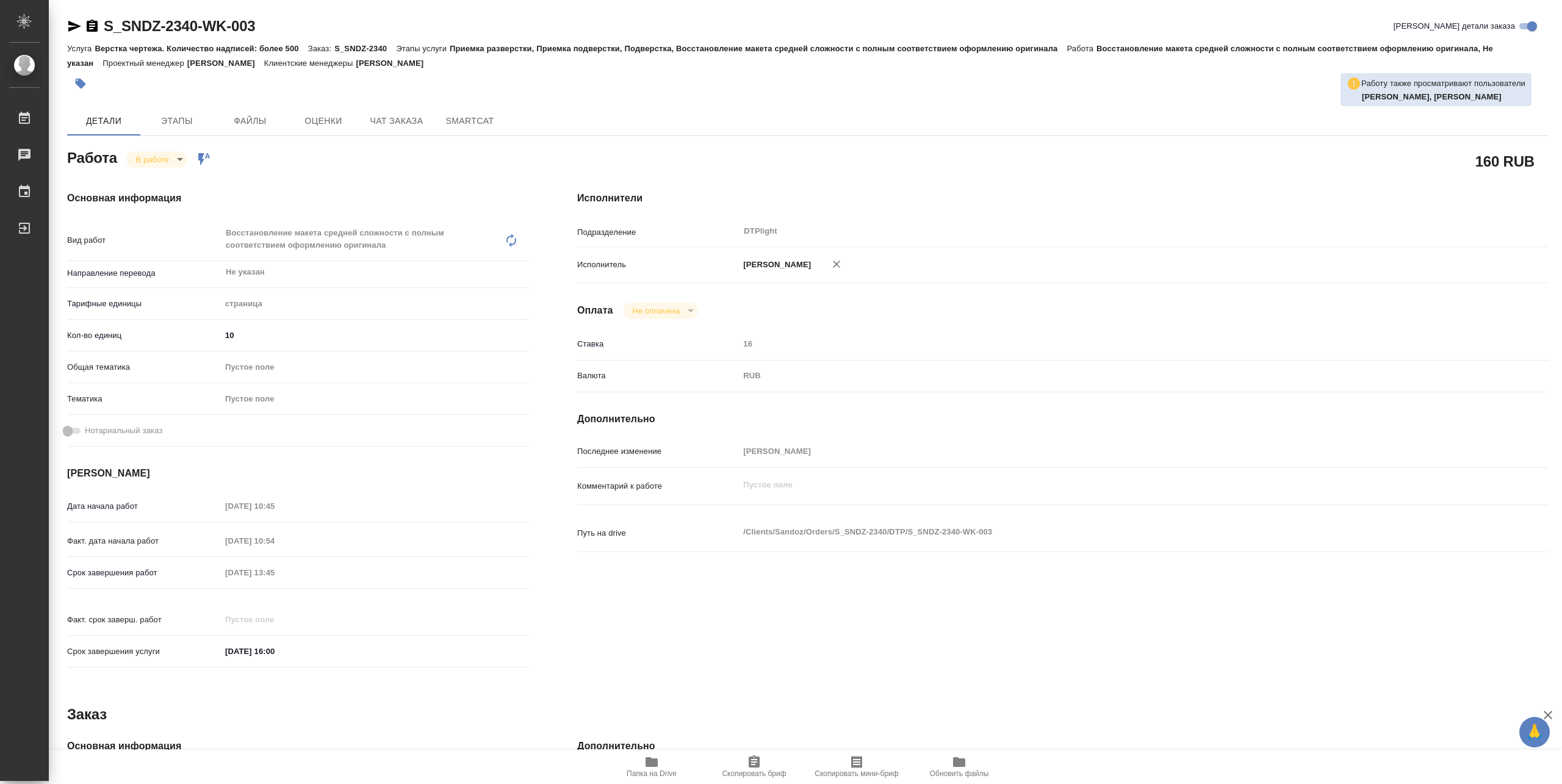
type textarea "x"
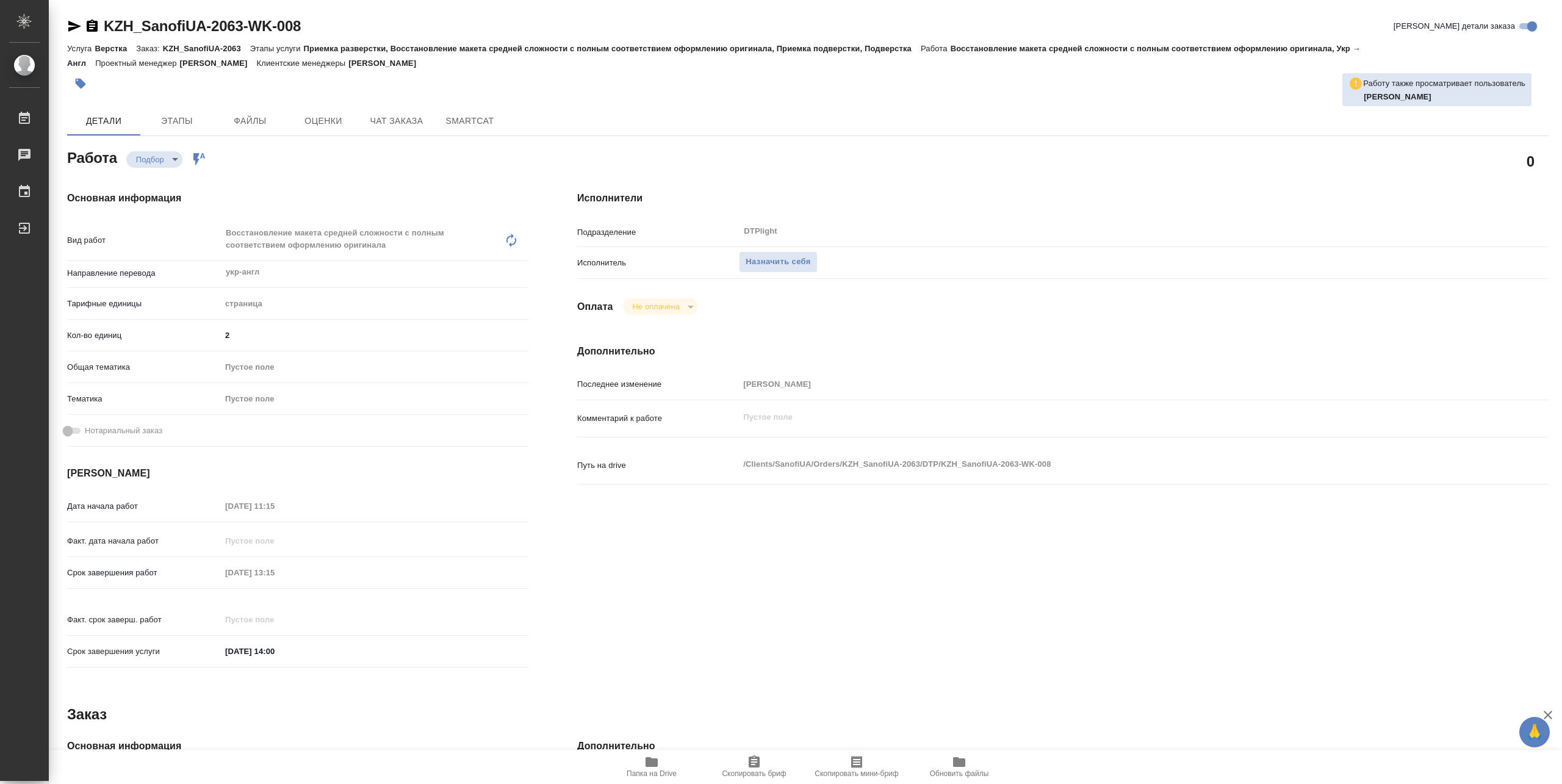
click at [662, 757] on span "Папка на Drive" at bounding box center [651, 766] width 87 height 23
type textarea "x"
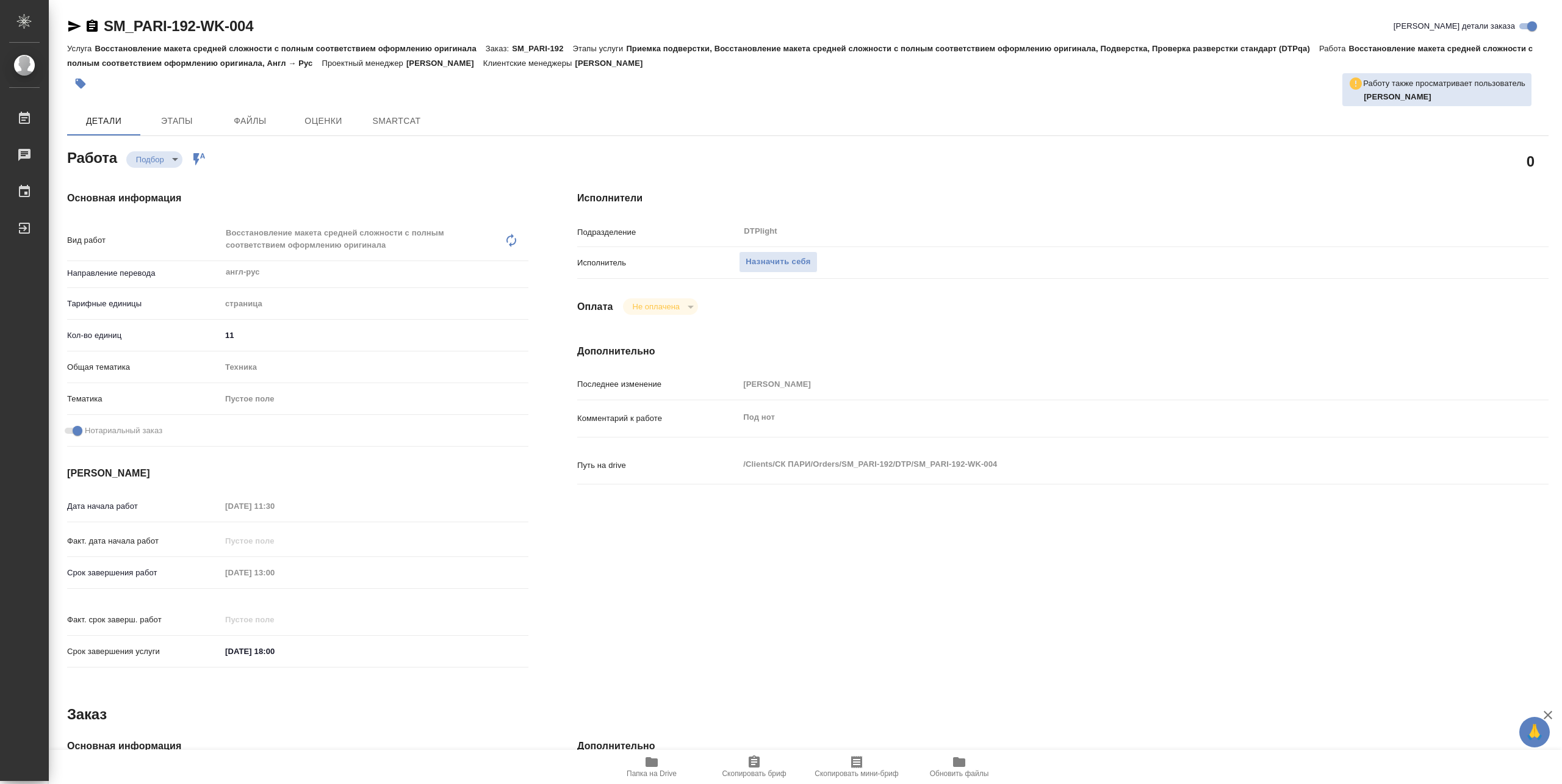
type textarea "x"
click at [664, 783] on button "Папка на Drive" at bounding box center [651, 767] width 103 height 34
type textarea "x"
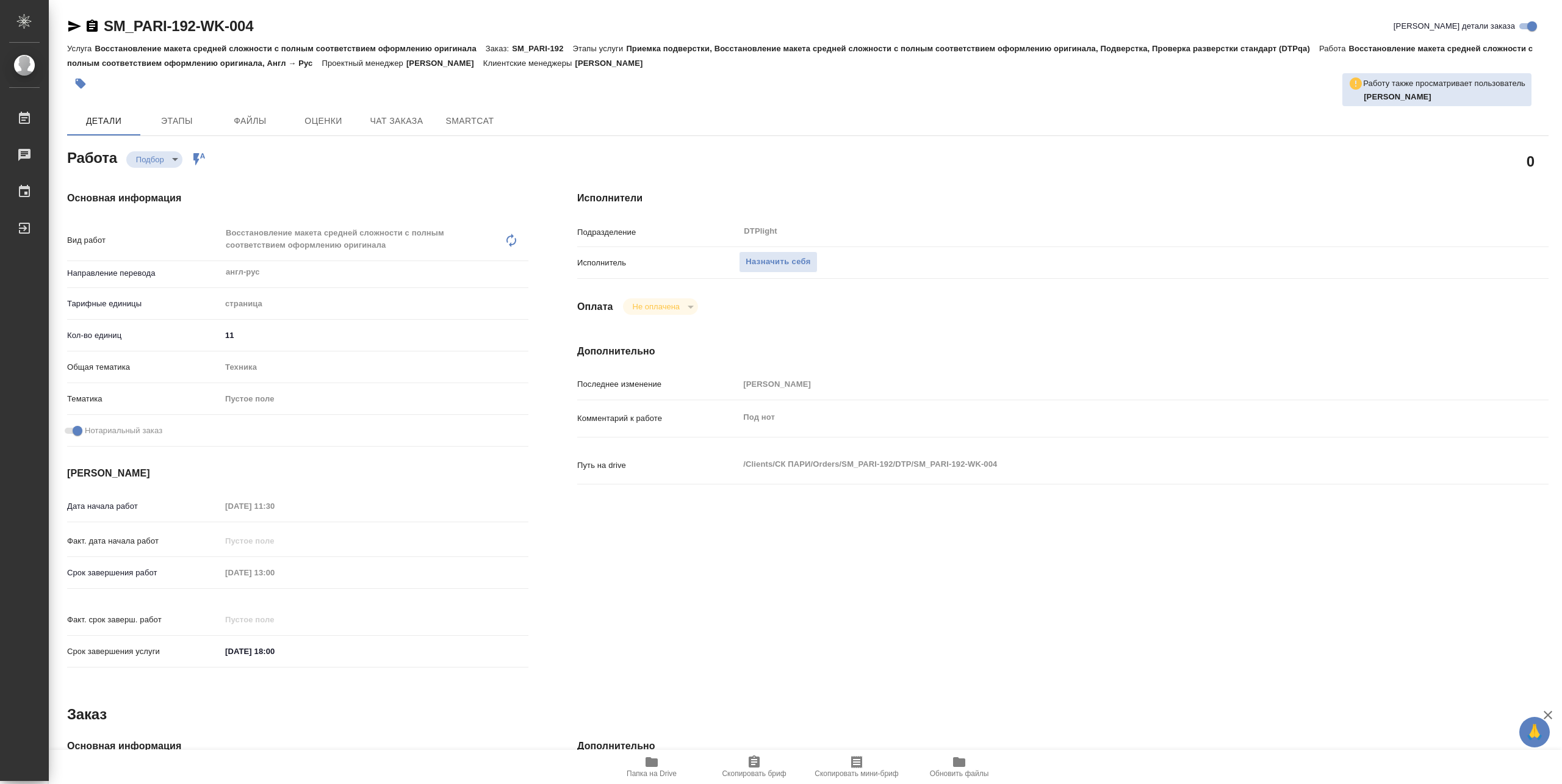
type textarea "x"
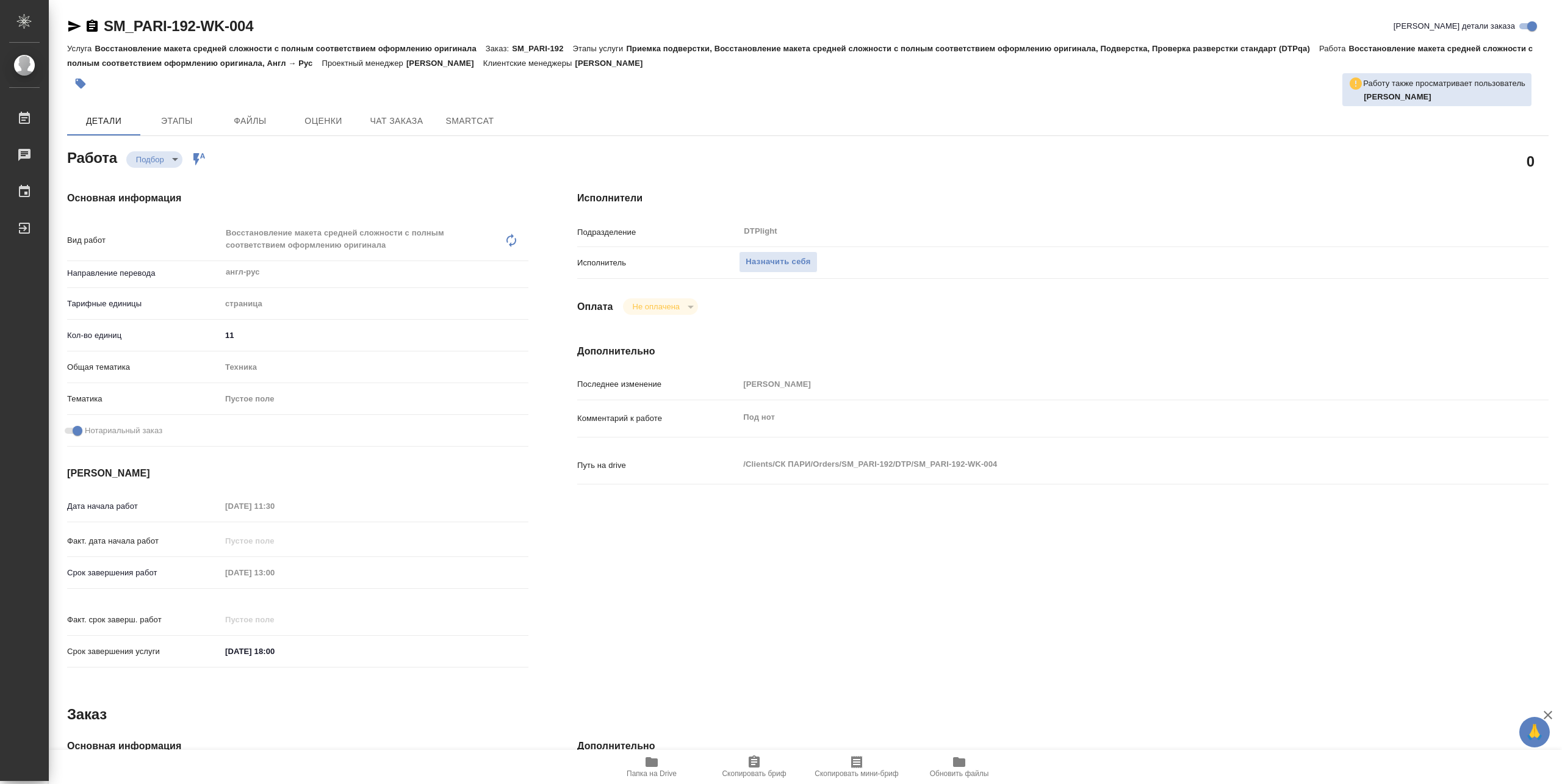
type textarea "x"
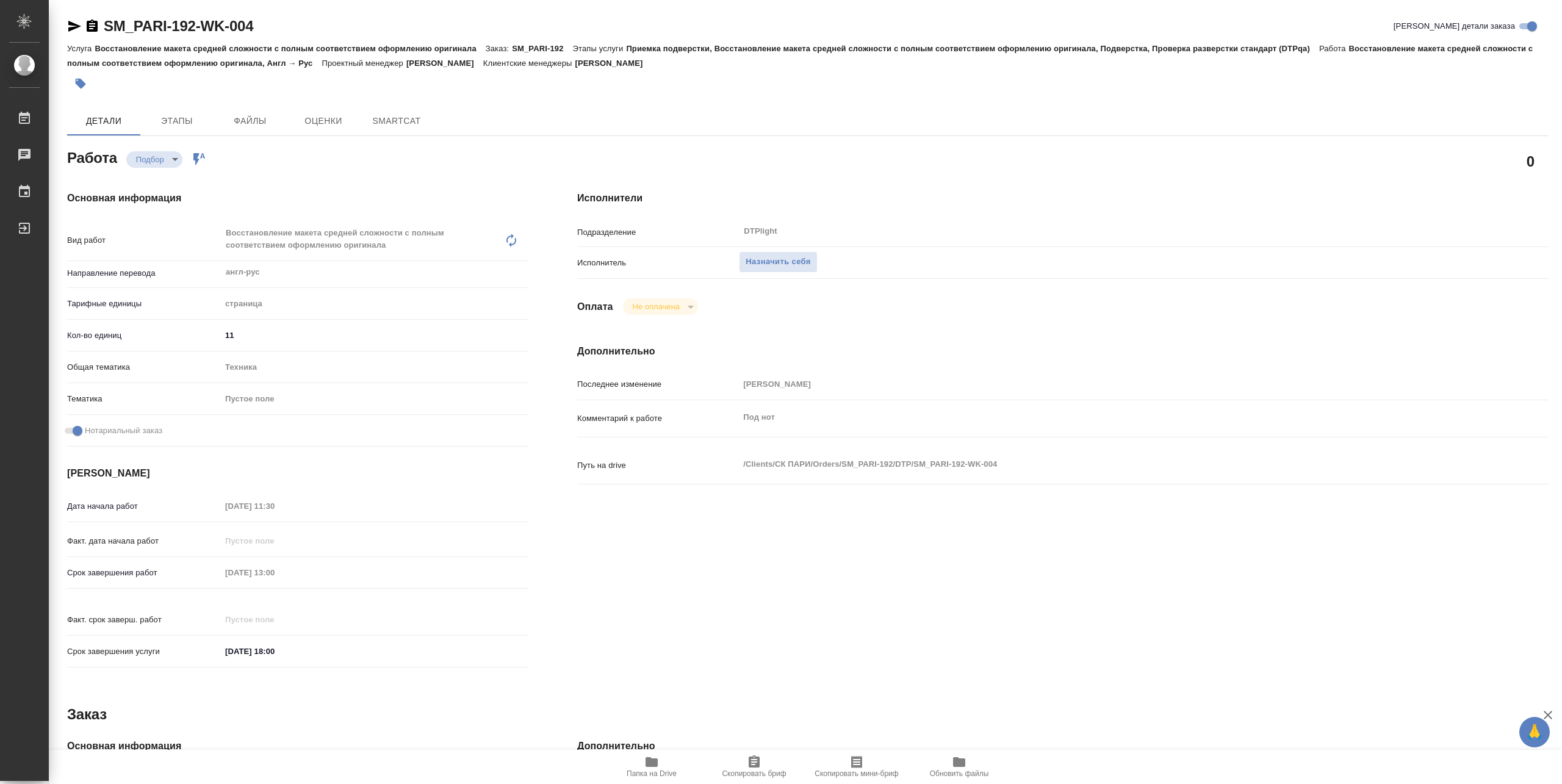
type textarea "x"
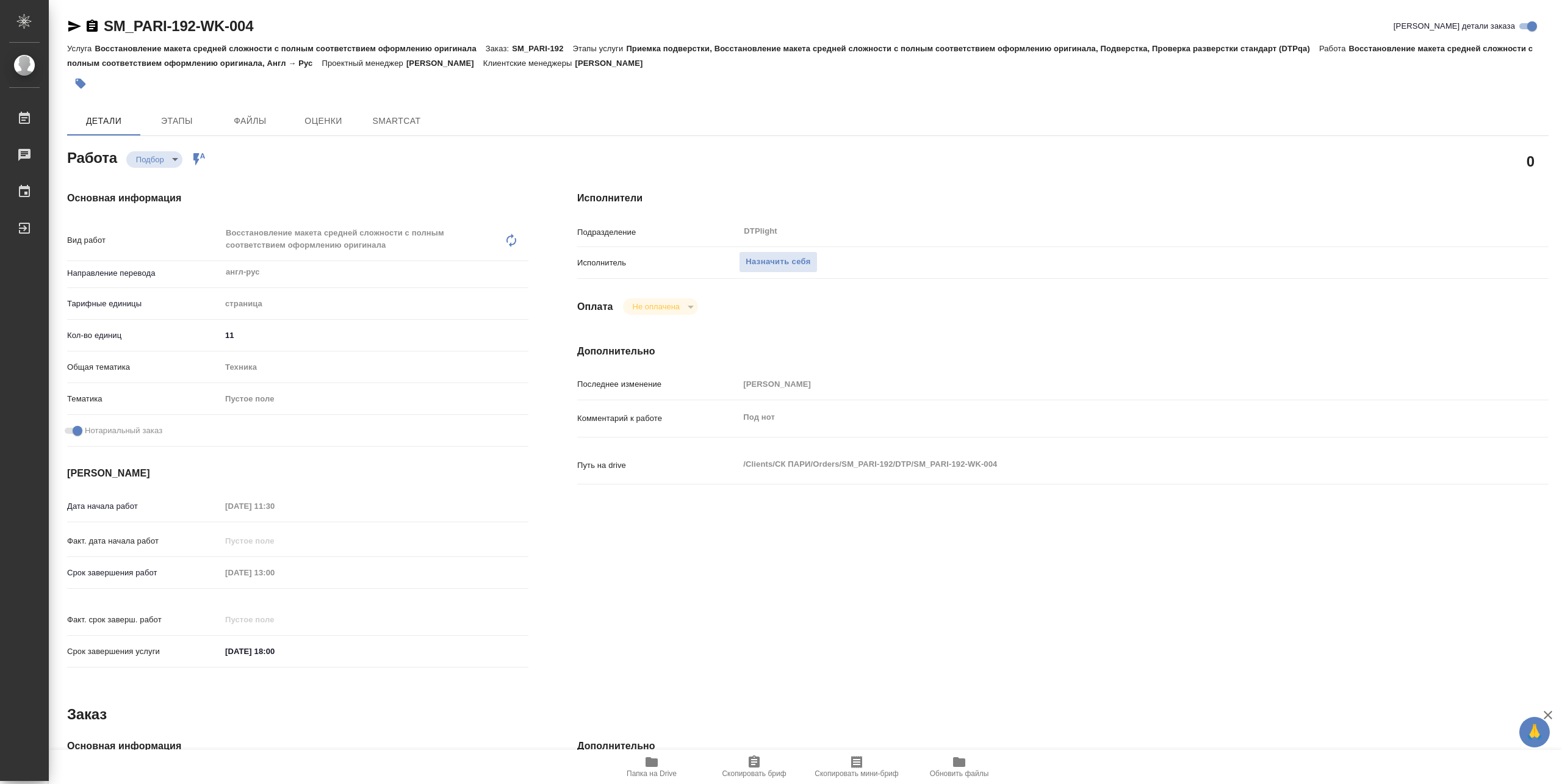
type textarea "x"
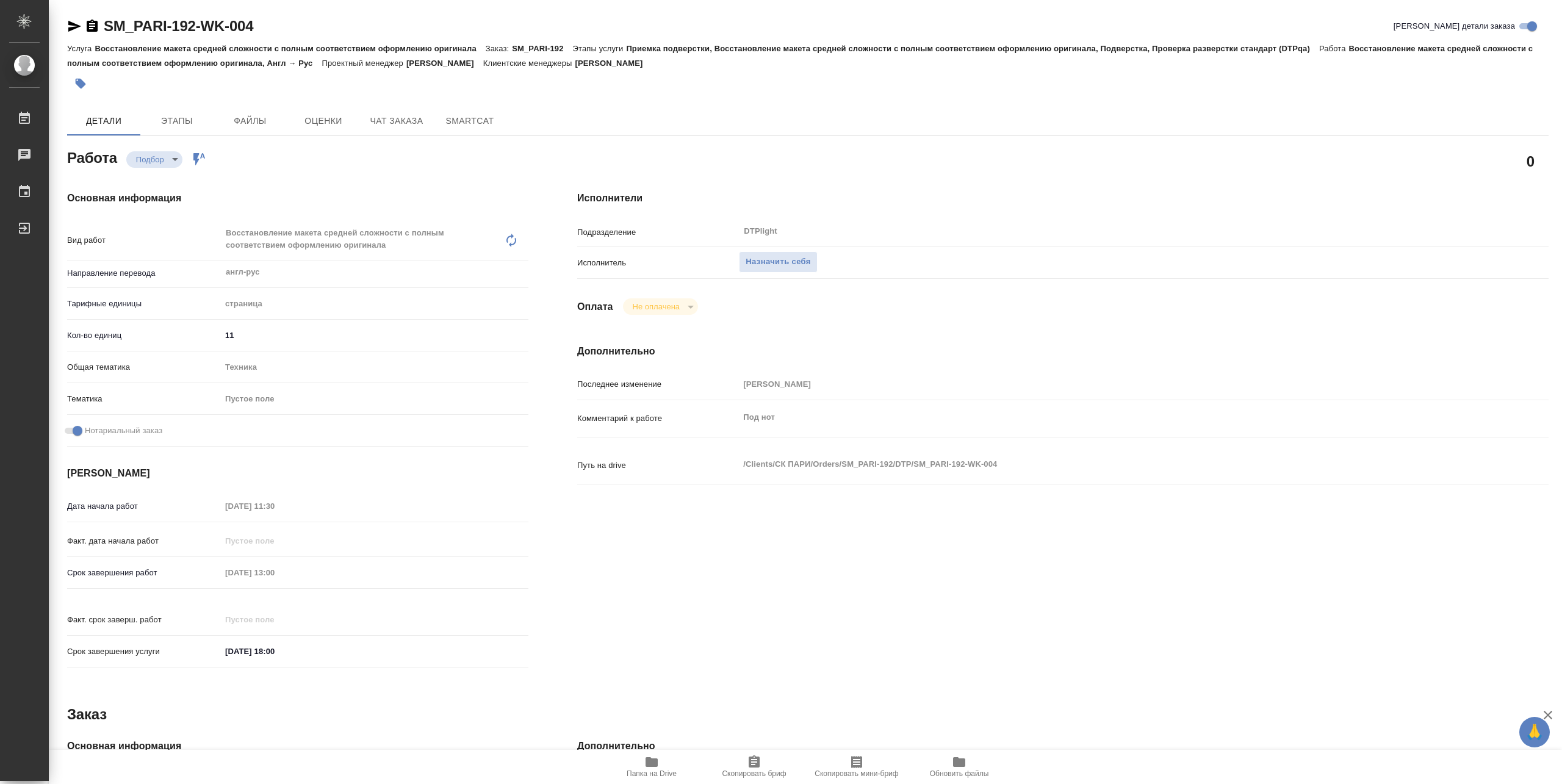
type textarea "x"
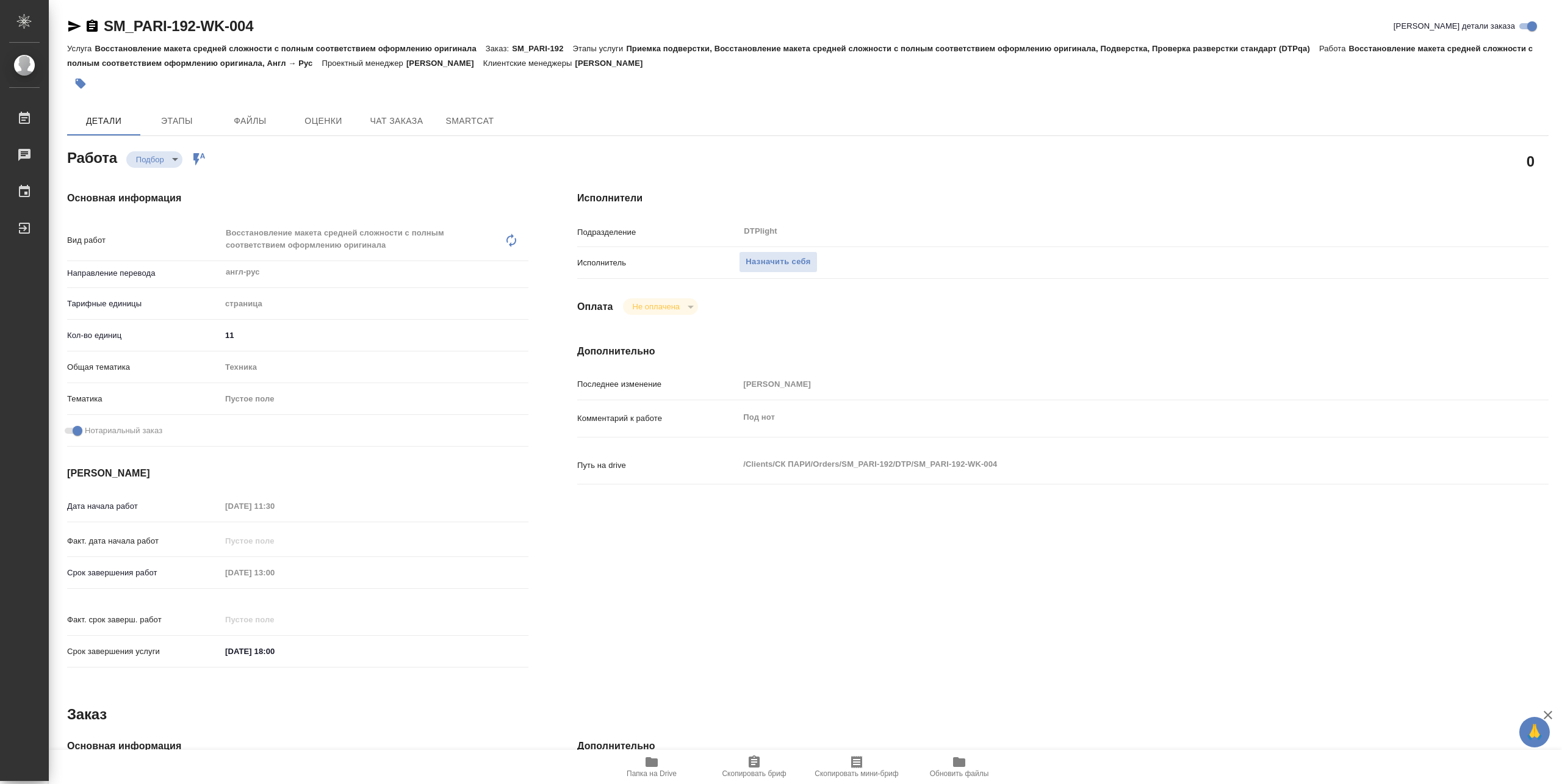
type textarea "x"
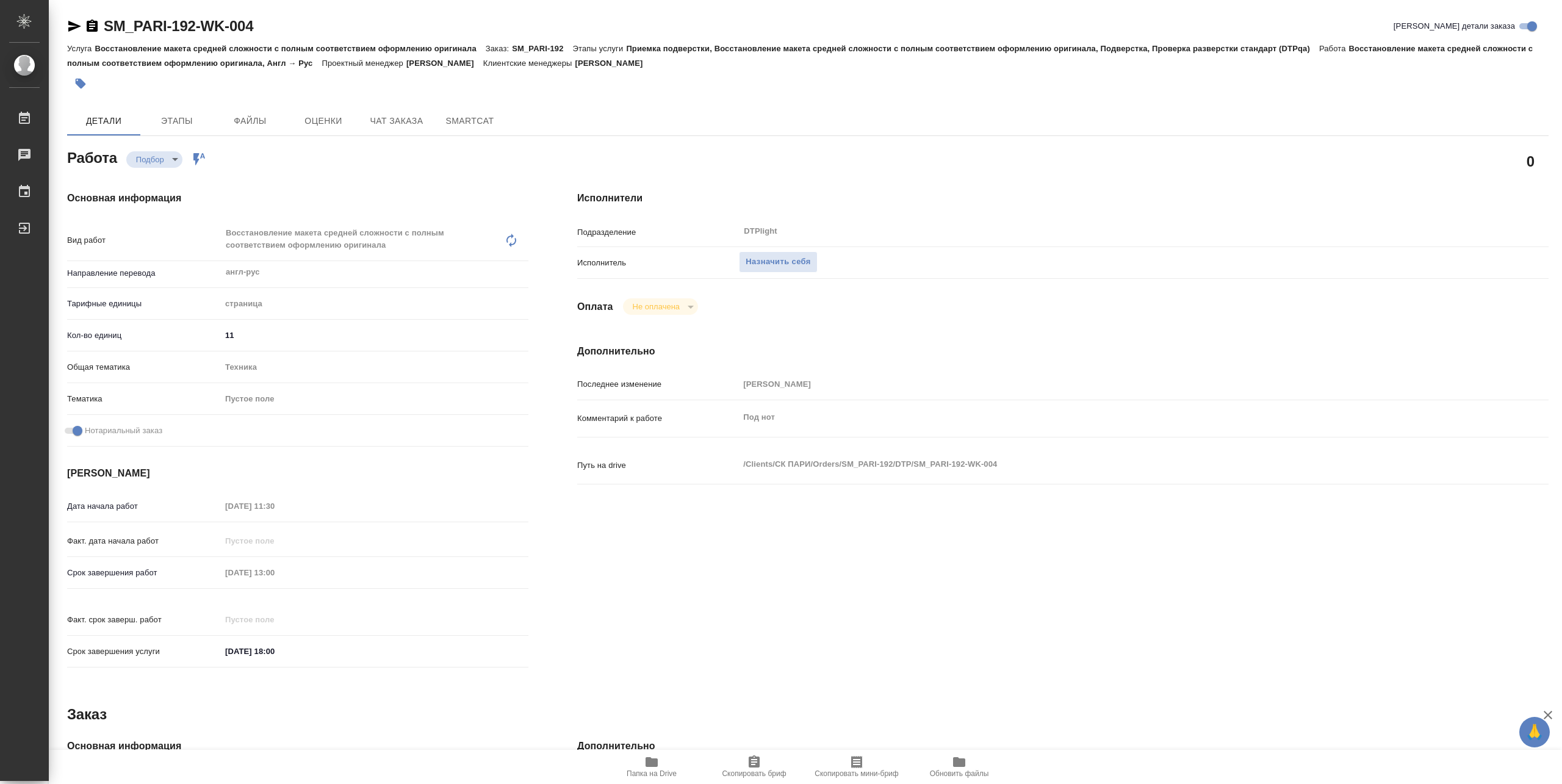
type textarea "x"
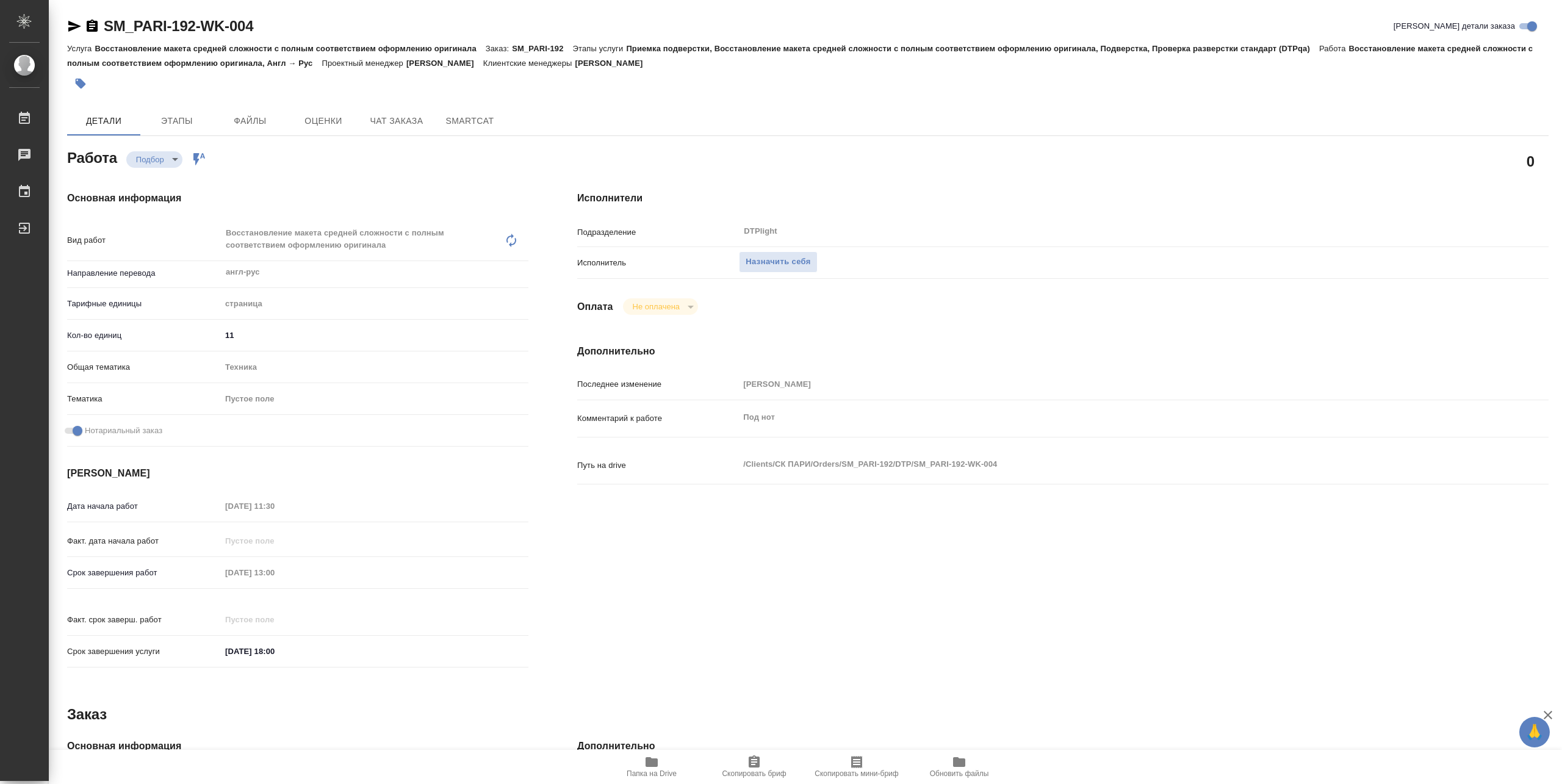
type textarea "x"
click at [770, 270] on button "Назначить себя" at bounding box center [778, 262] width 78 height 21
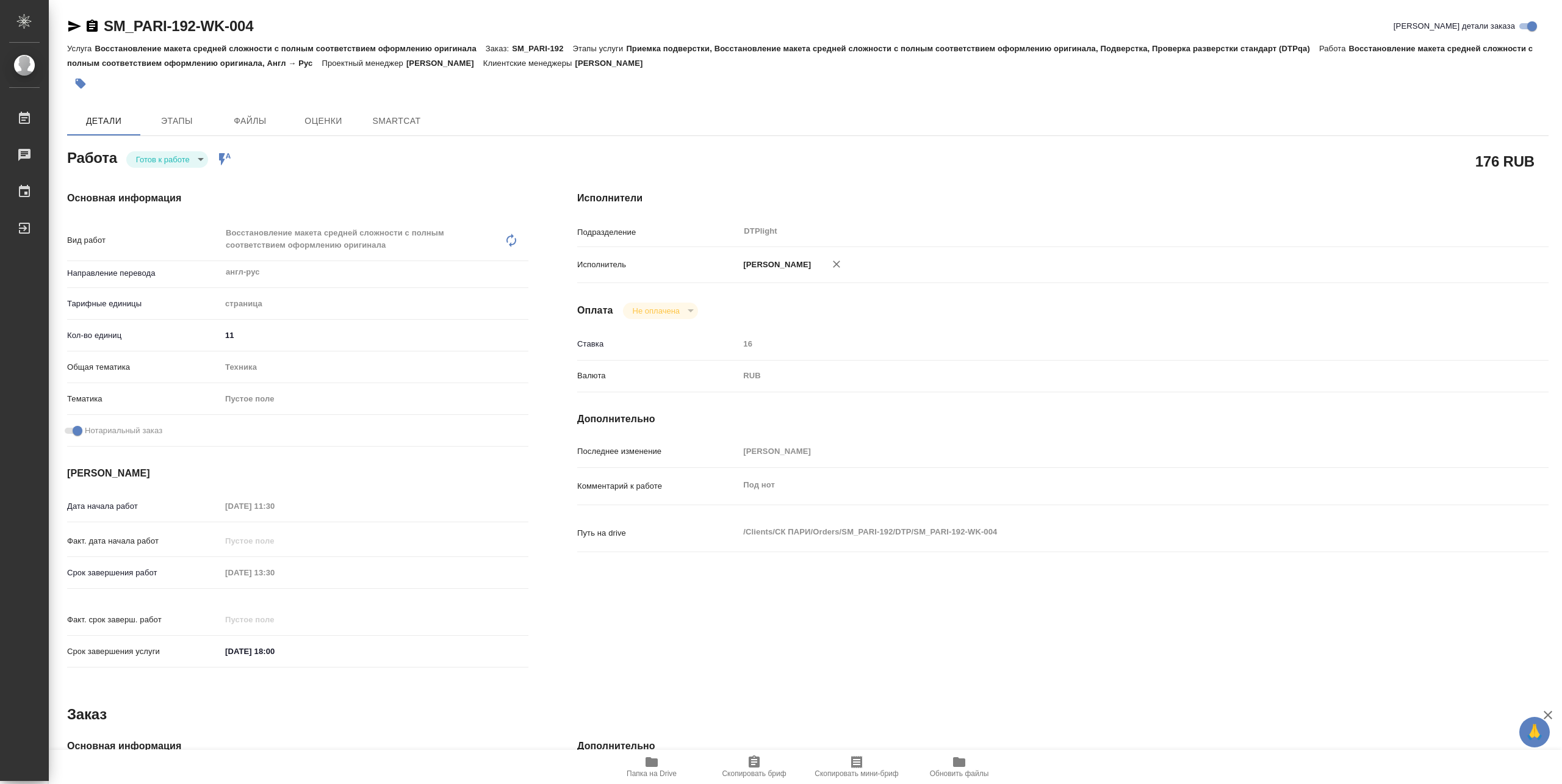
click at [169, 161] on body "🙏 .cls-1 fill:#fff; AWATERA [PERSON_NAME] Работы Чаты График Выйти SM_PARI-192-…" at bounding box center [781, 392] width 1562 height 784
type textarea "x"
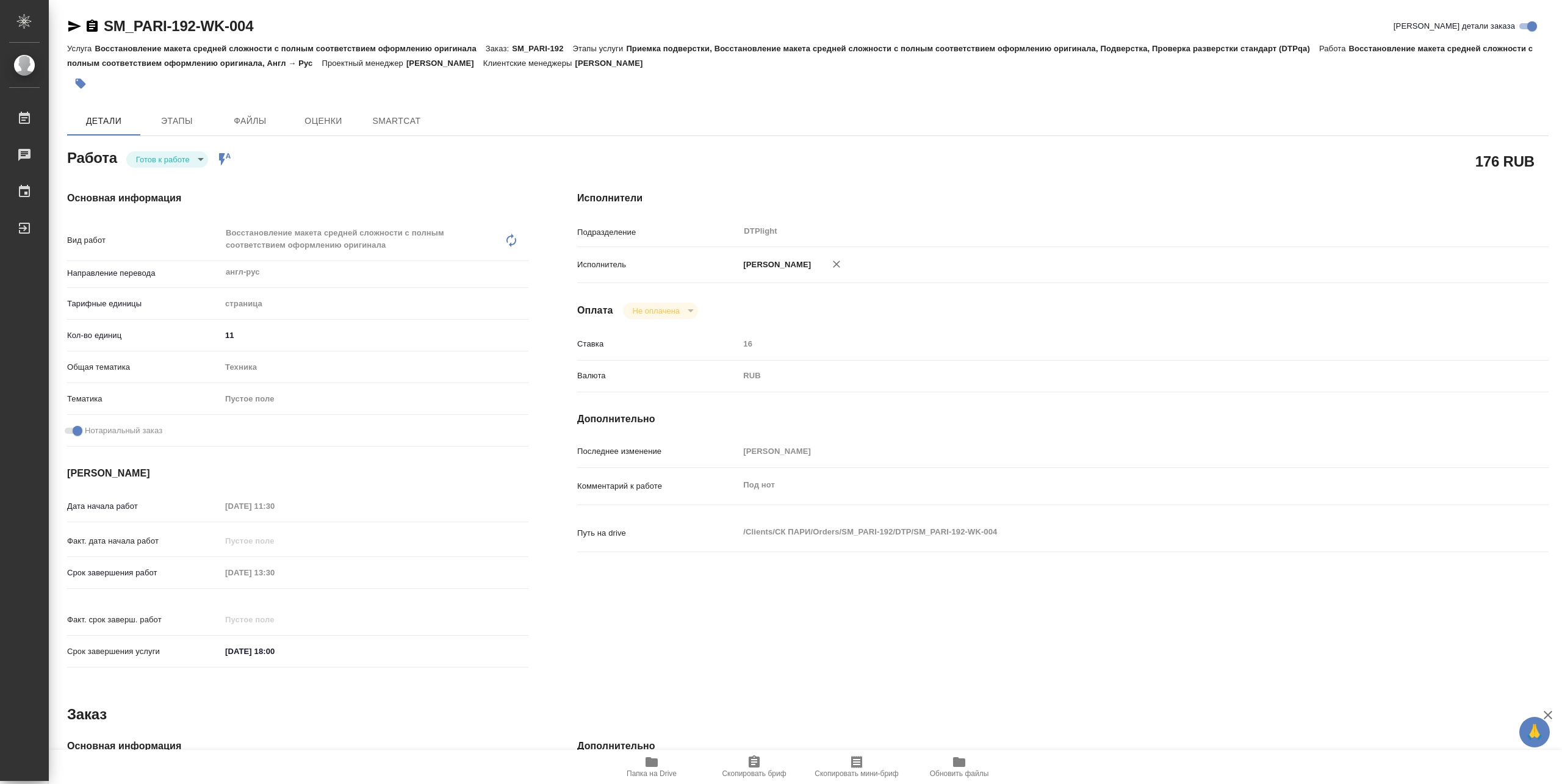
type textarea "x"
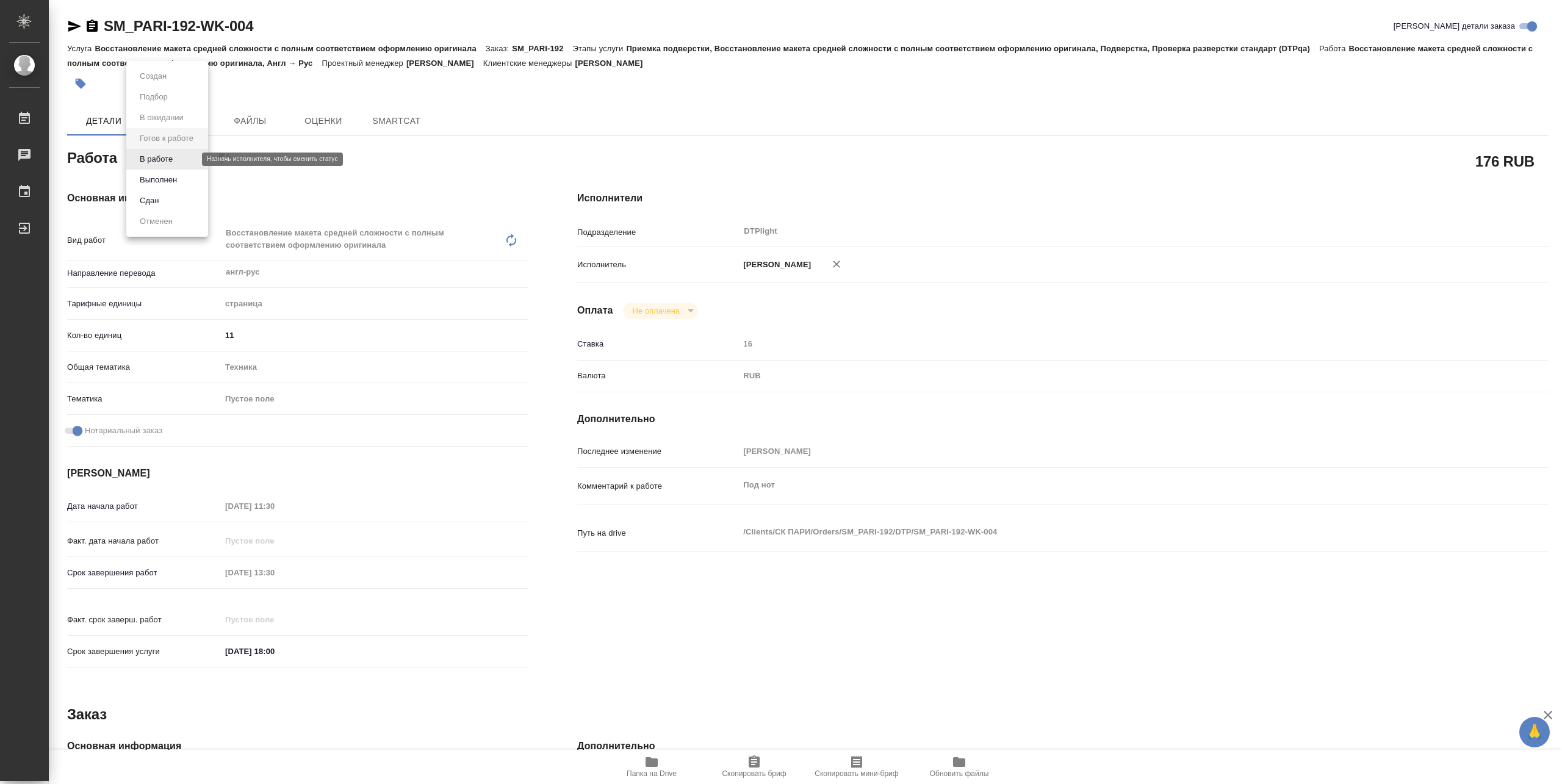
type textarea "x"
click at [169, 159] on button "В работе" at bounding box center [156, 159] width 41 height 14
type textarea "x"
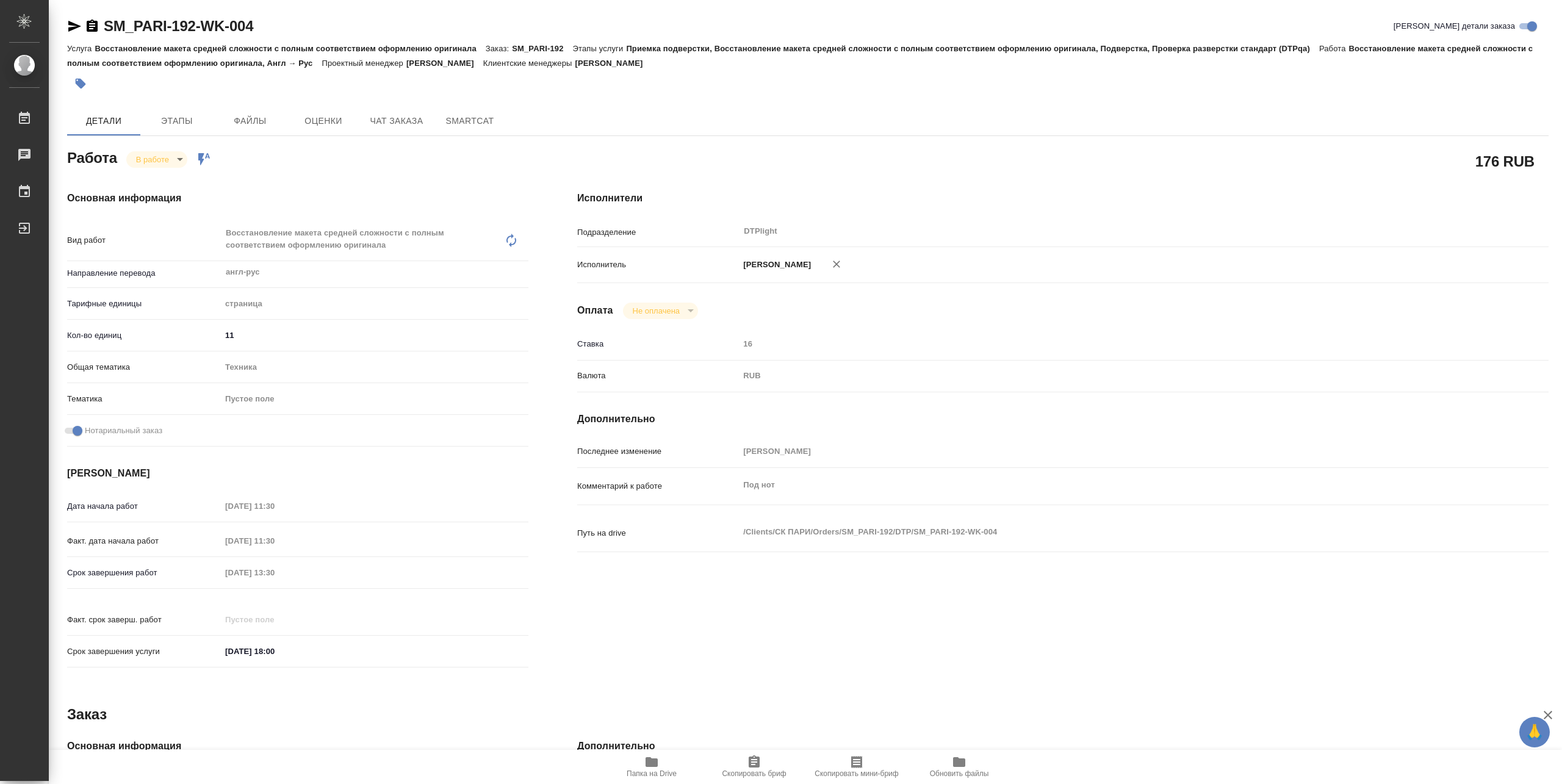
type textarea "x"
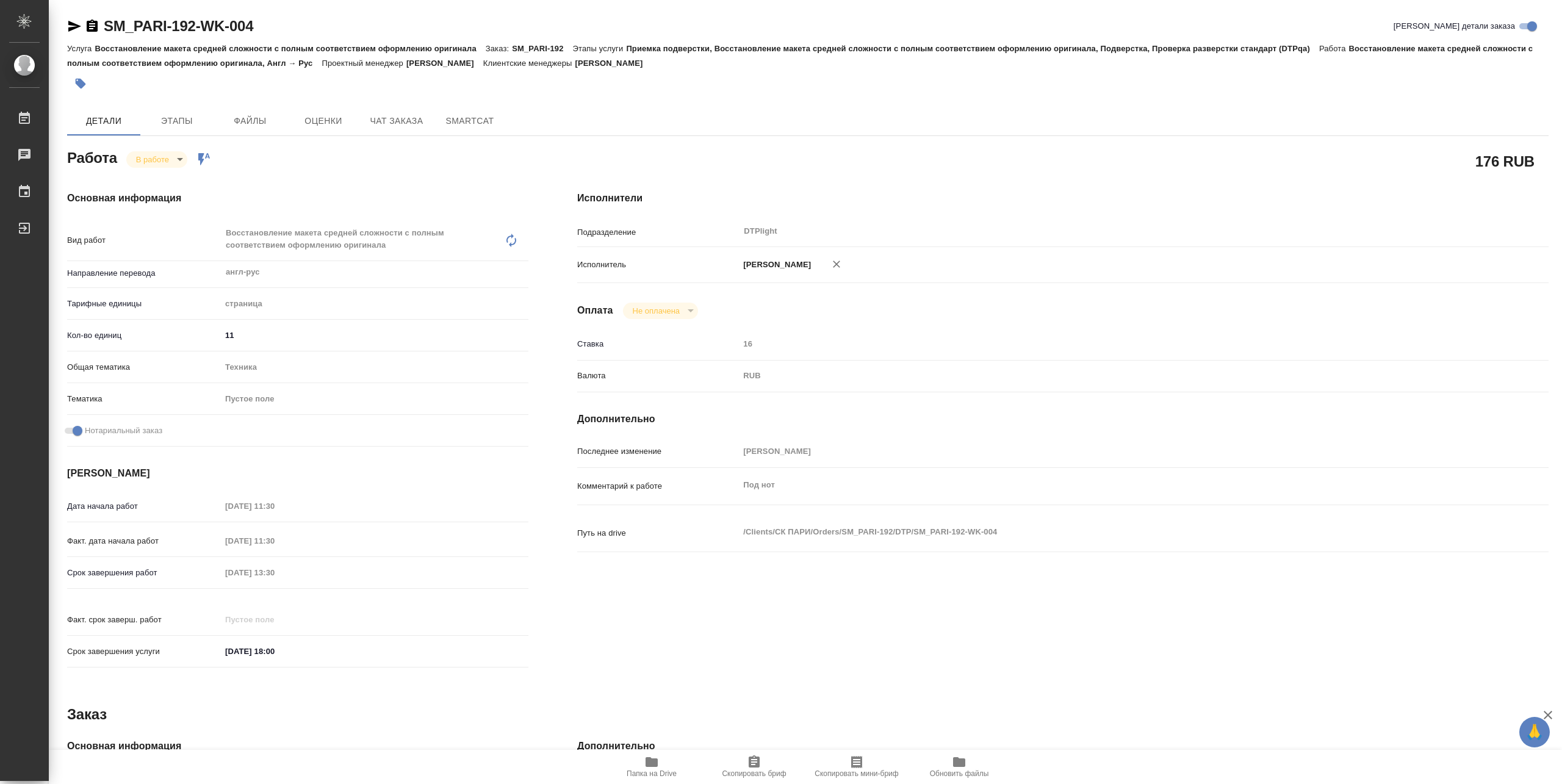
type textarea "x"
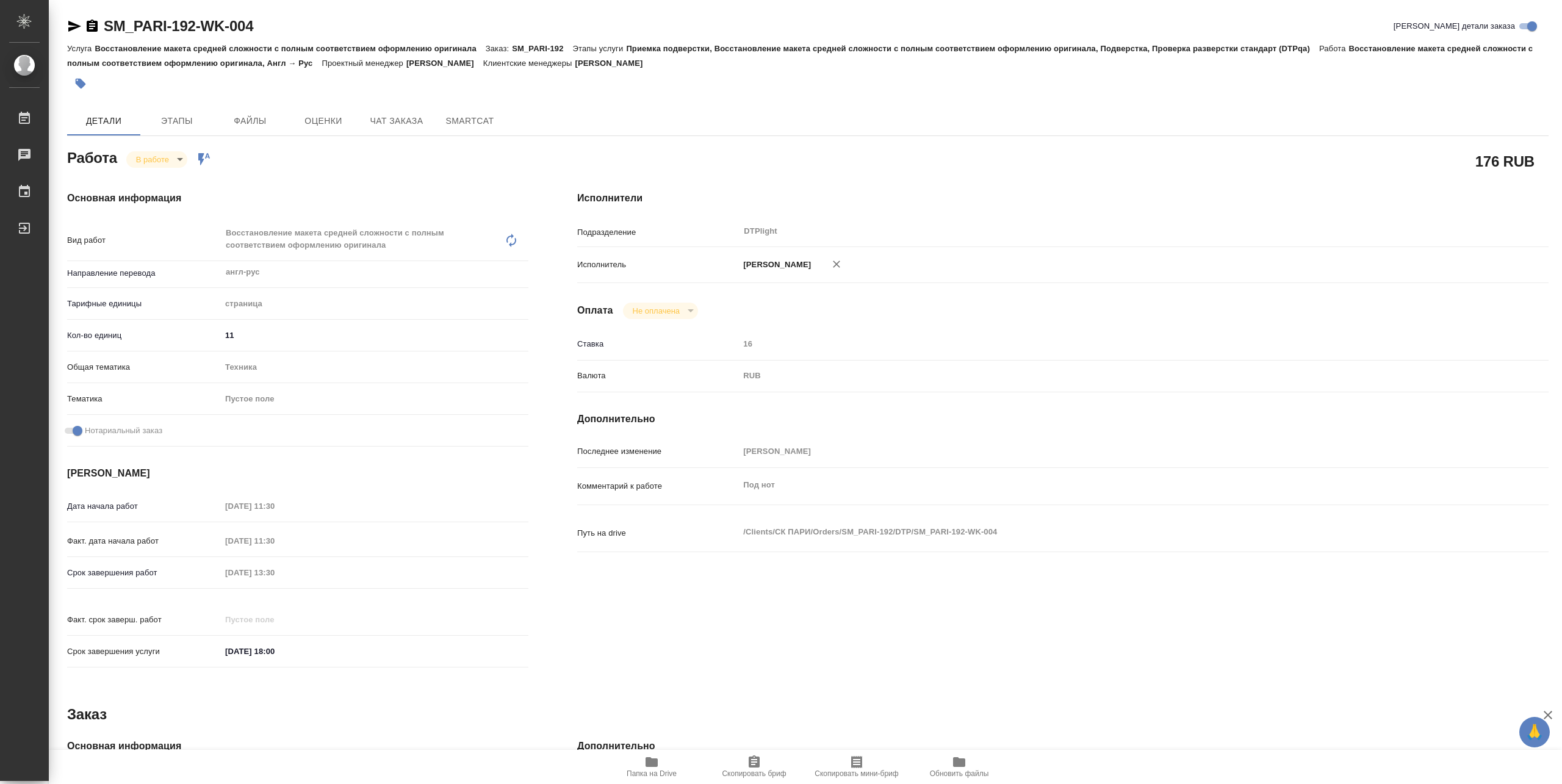
type textarea "x"
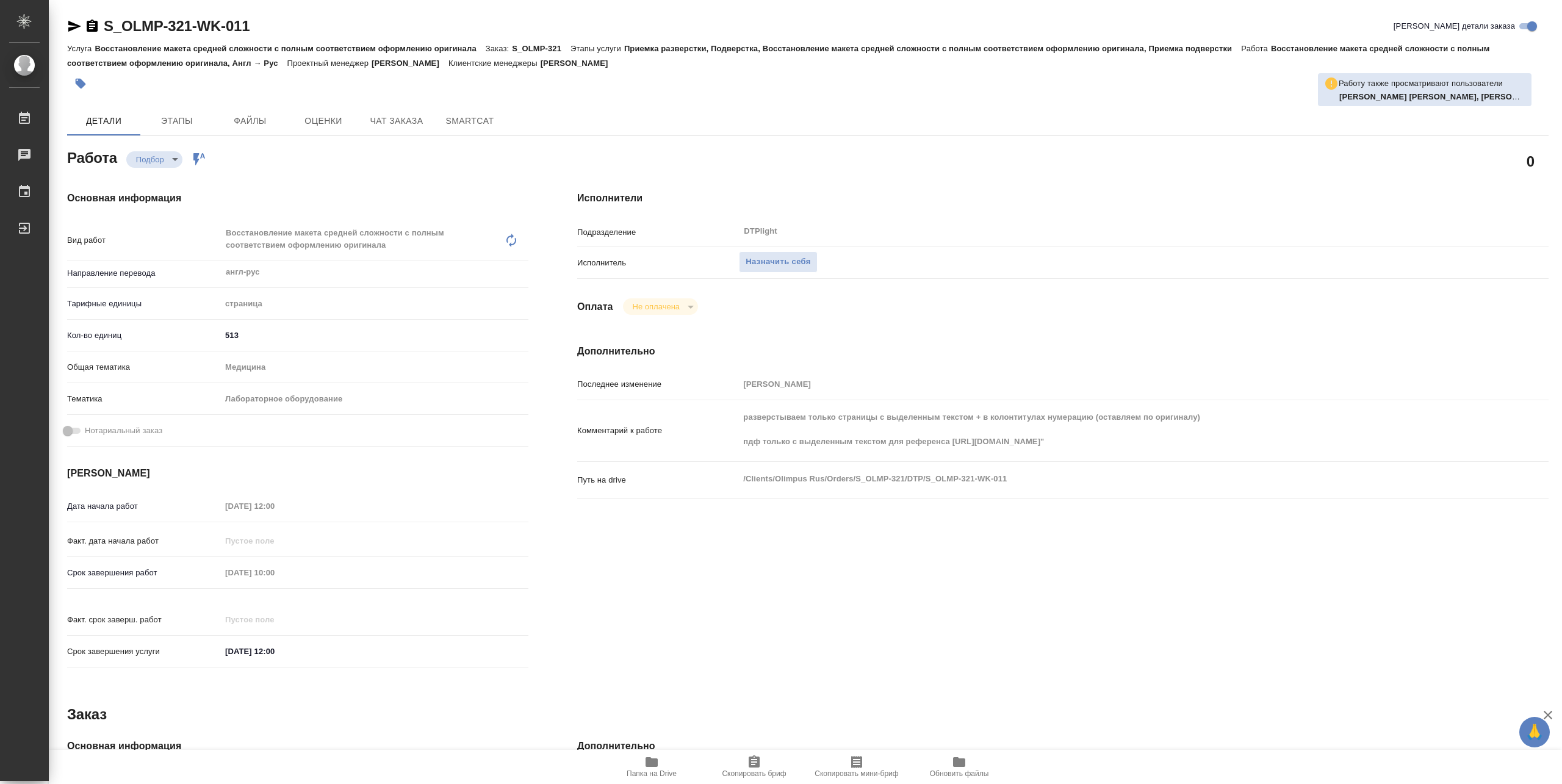
type textarea "x"
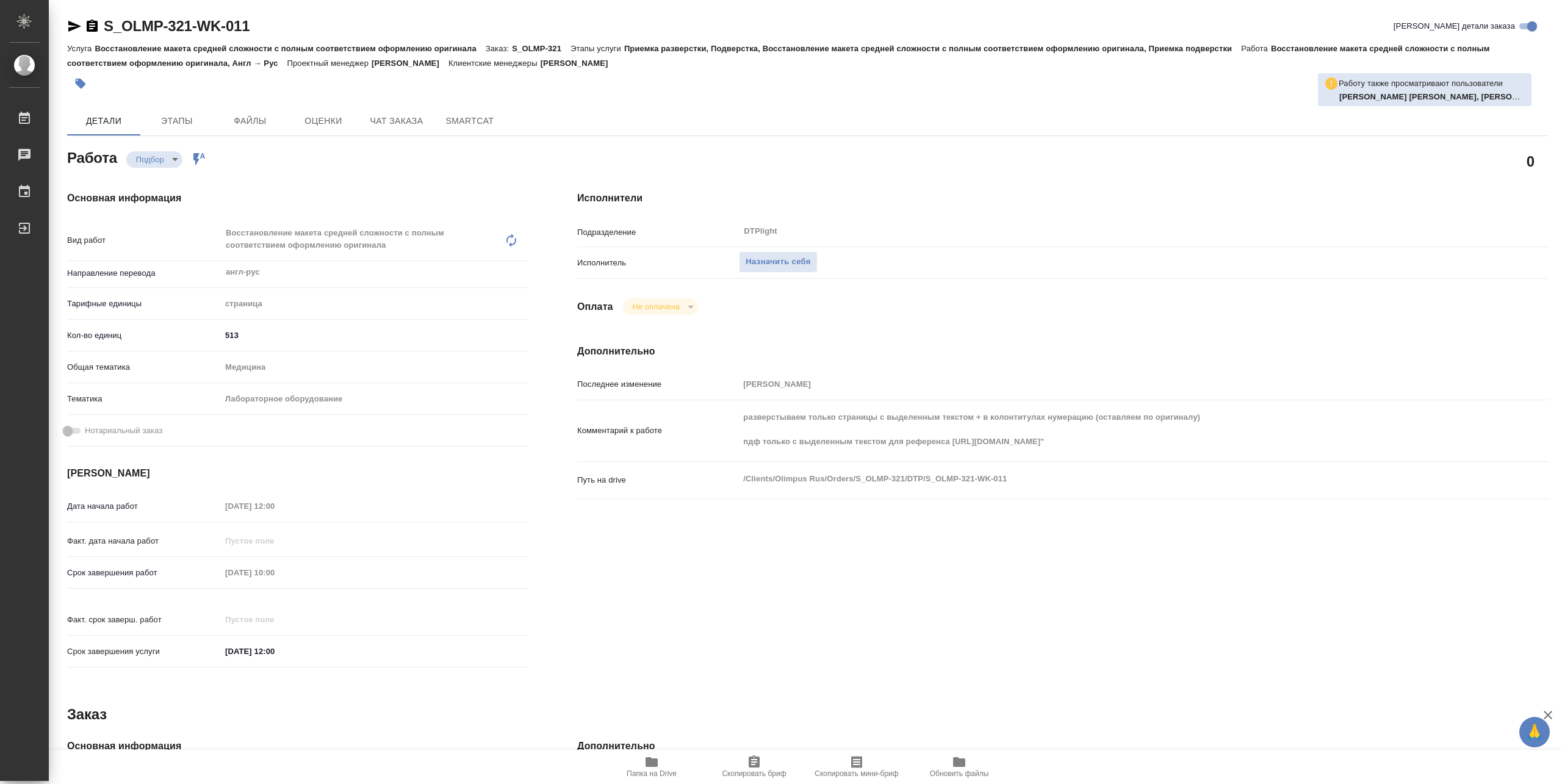
type textarea "x"
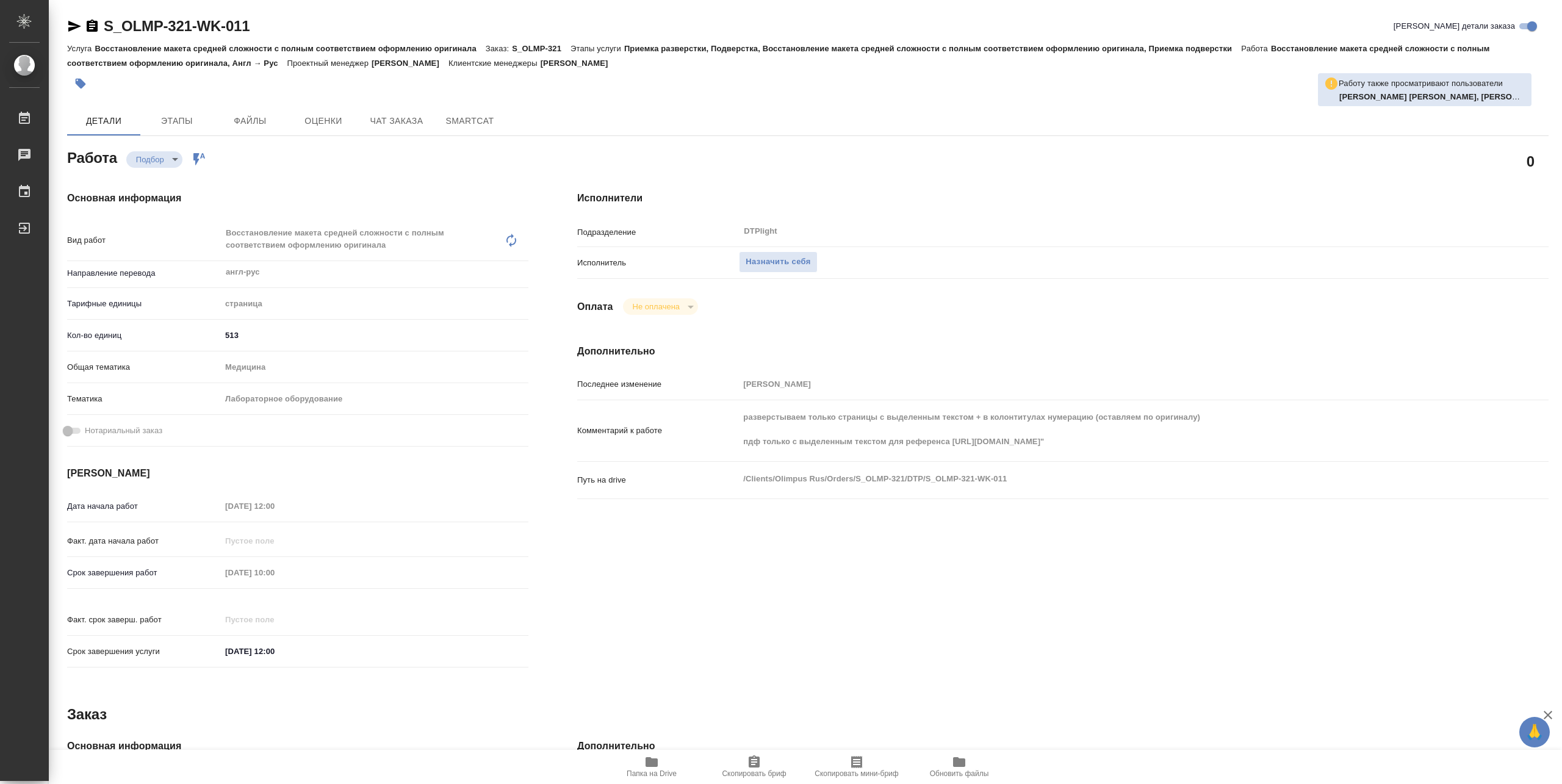
type textarea "x"
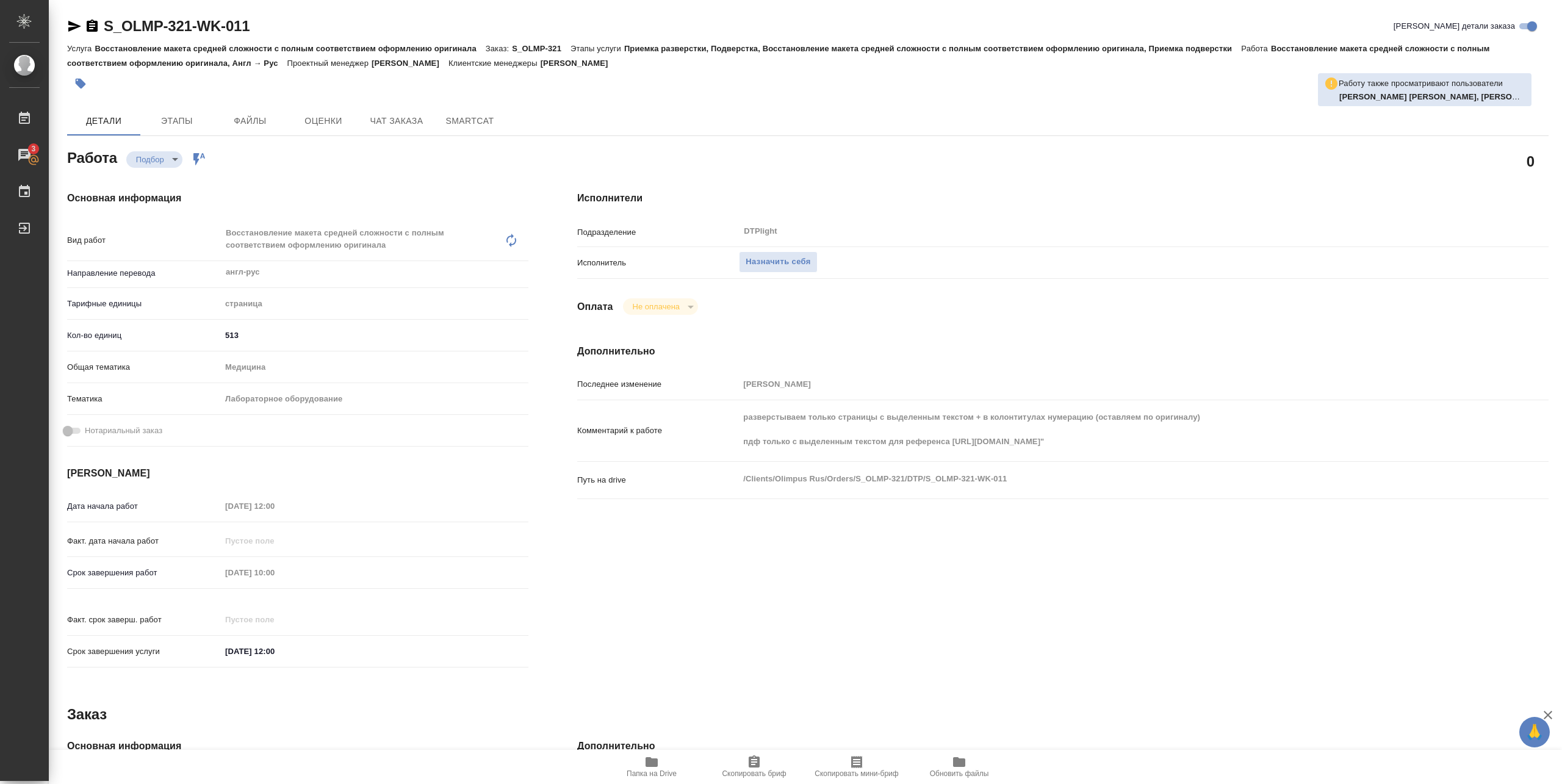
click at [643, 767] on span "Папка на Drive" at bounding box center [651, 766] width 87 height 23
type textarea "x"
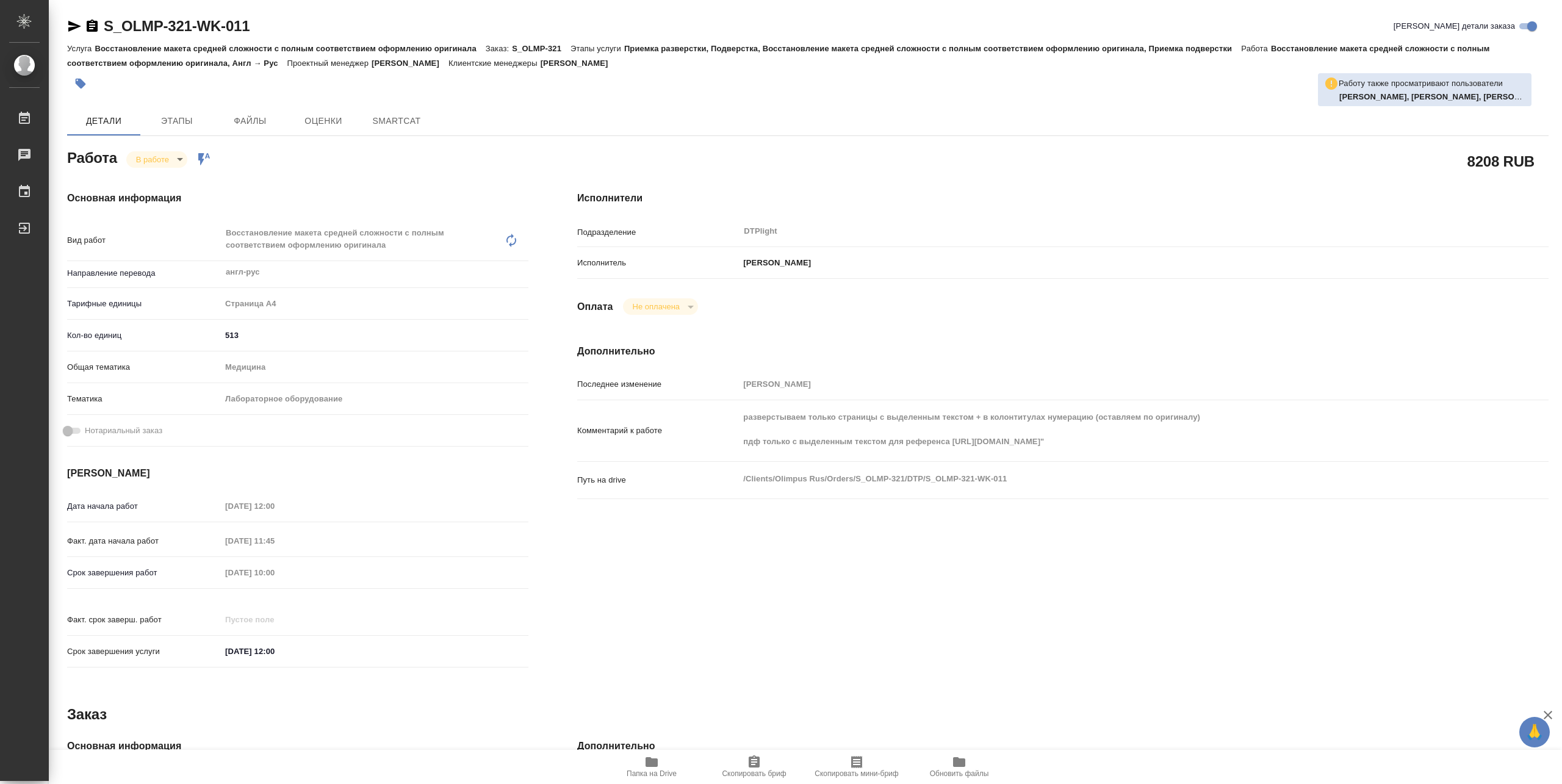
type textarea "x"
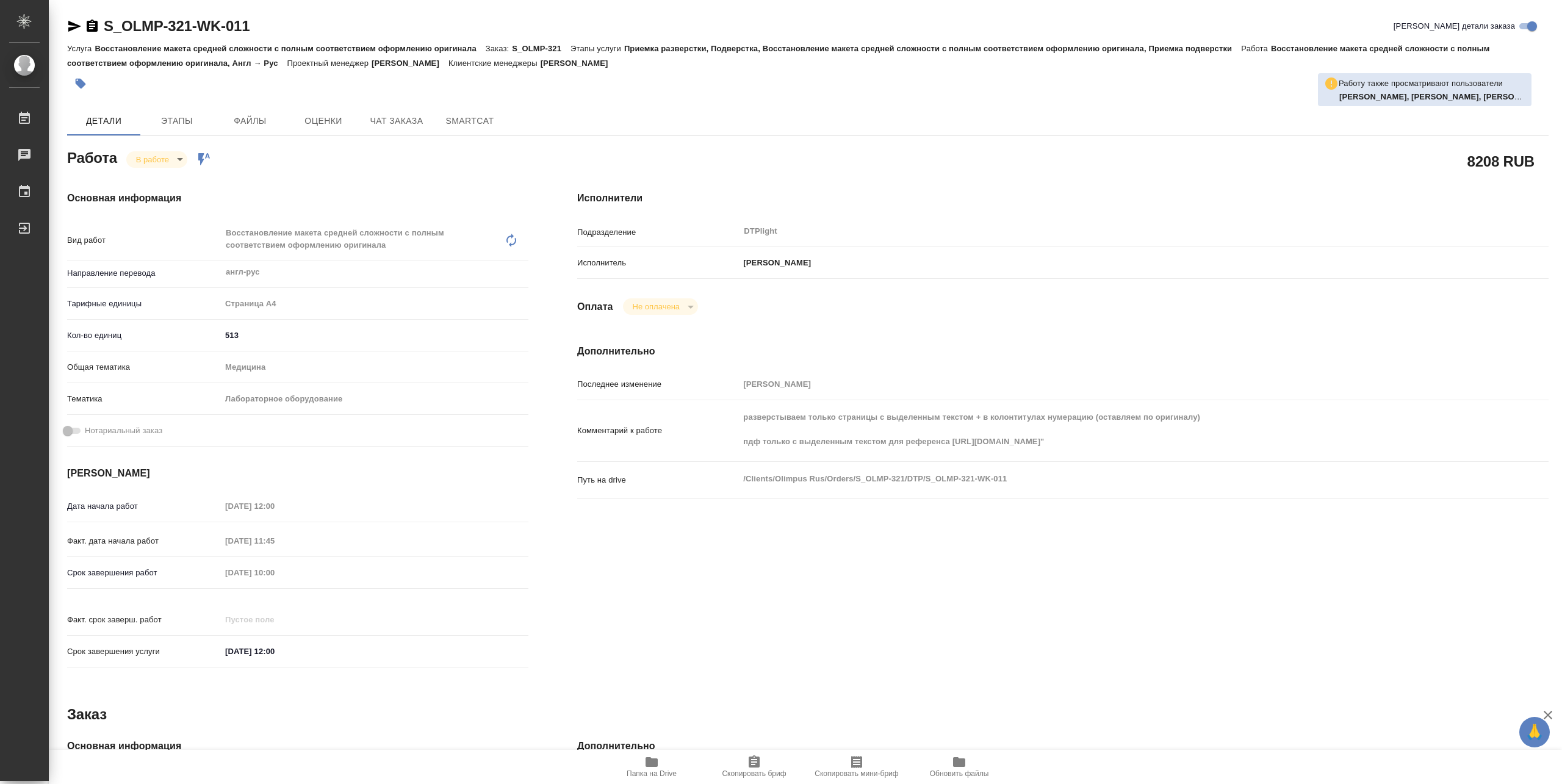
type textarea "x"
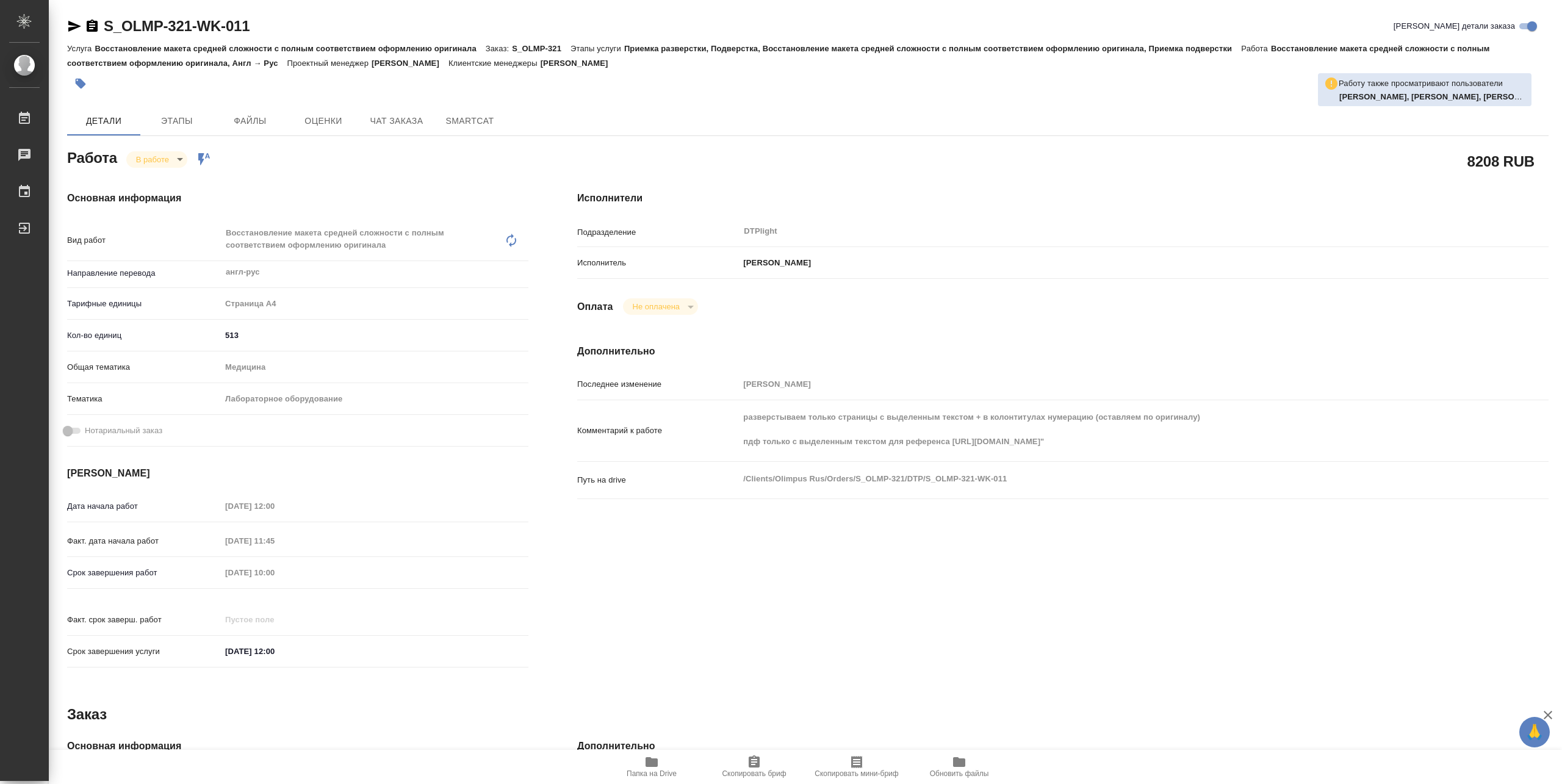
type textarea "x"
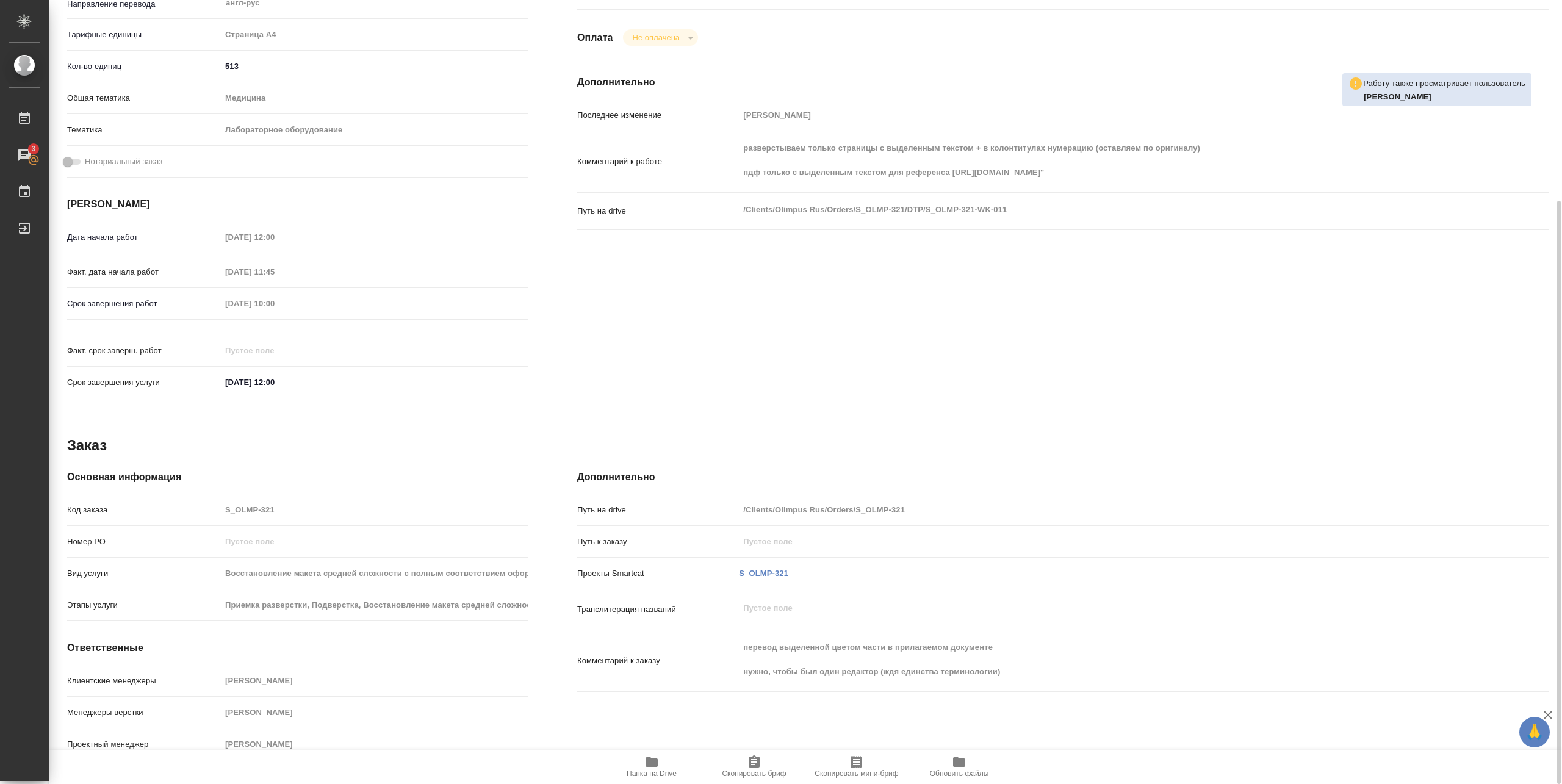
scroll to position [107, 0]
